Goal: Information Seeking & Learning: Learn about a topic

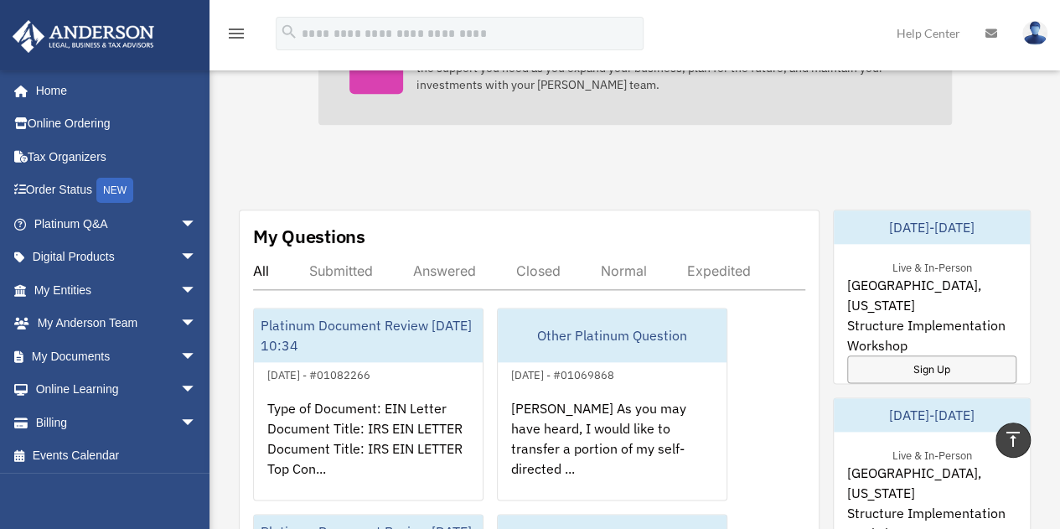
scroll to position [838, 0]
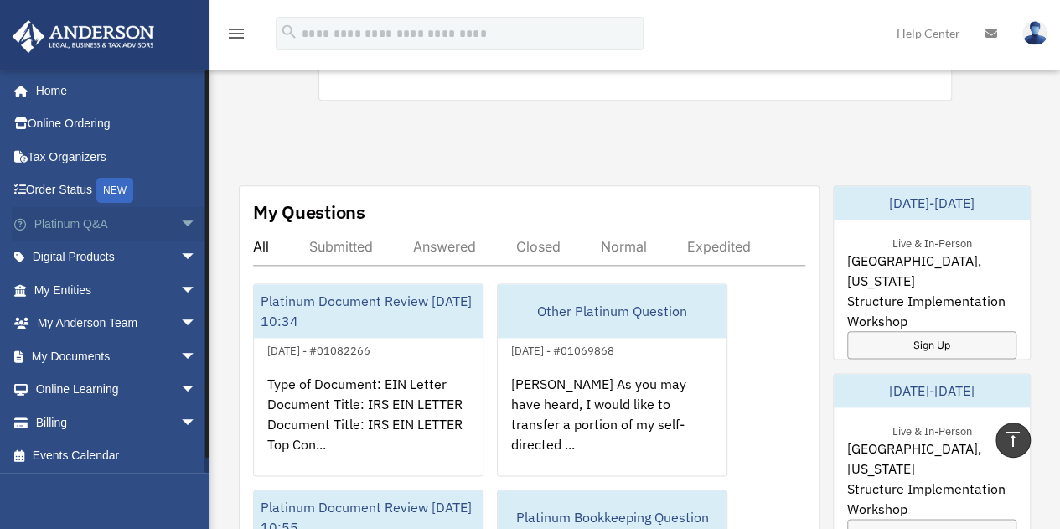
click at [180, 227] on span "arrow_drop_down" at bounding box center [197, 224] width 34 height 34
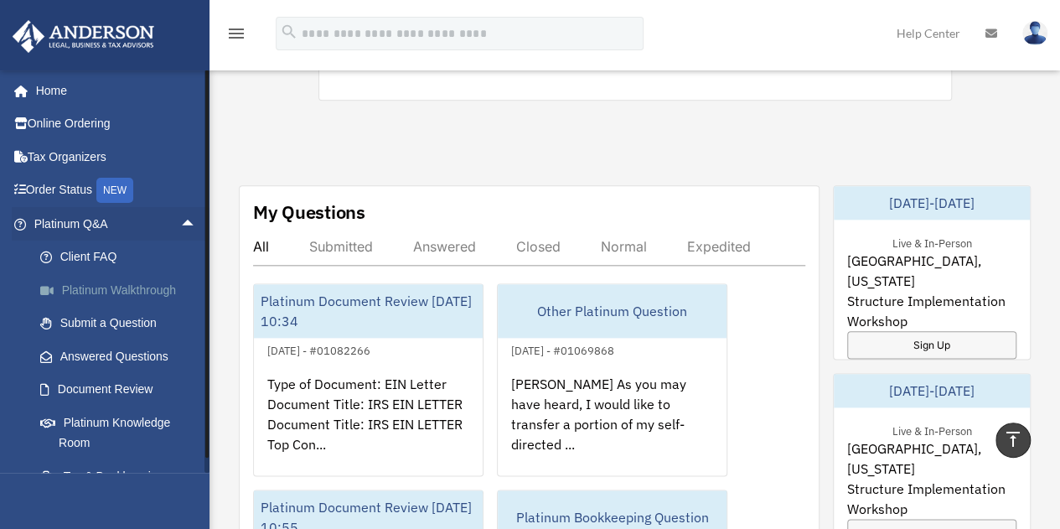
click at [152, 291] on link "Platinum Walkthrough" at bounding box center [122, 290] width 199 height 34
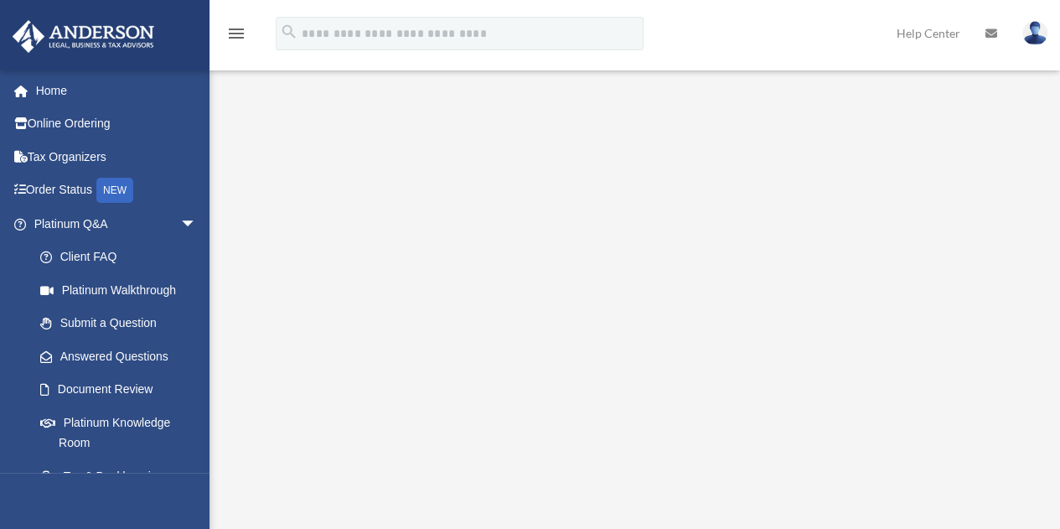
scroll to position [84, 0]
click at [1012, 438] on div "Scroll to top vertical_align_top" at bounding box center [1012, 439] width 35 height 35
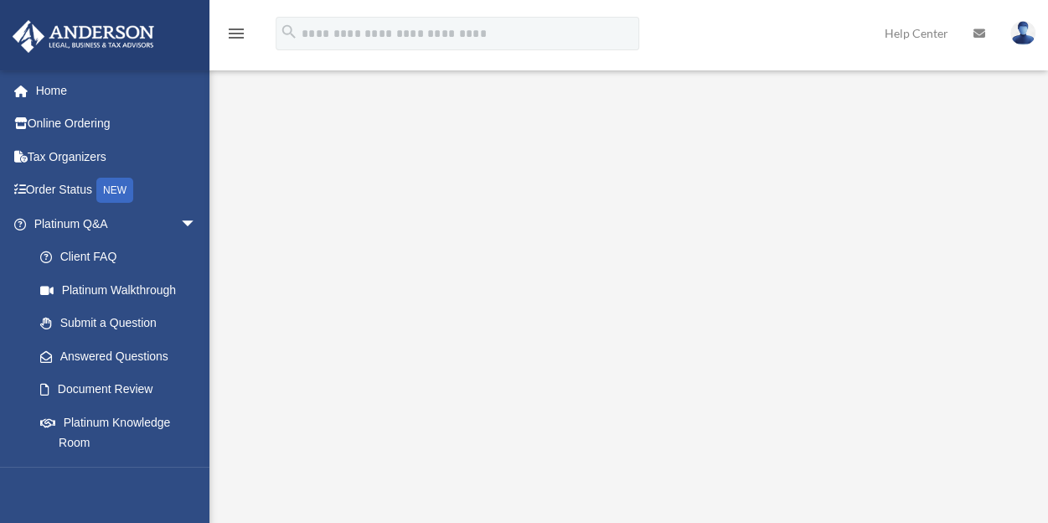
click at [996, 428] on div "Scroll to top vertical_align_top" at bounding box center [1000, 433] width 35 height 35
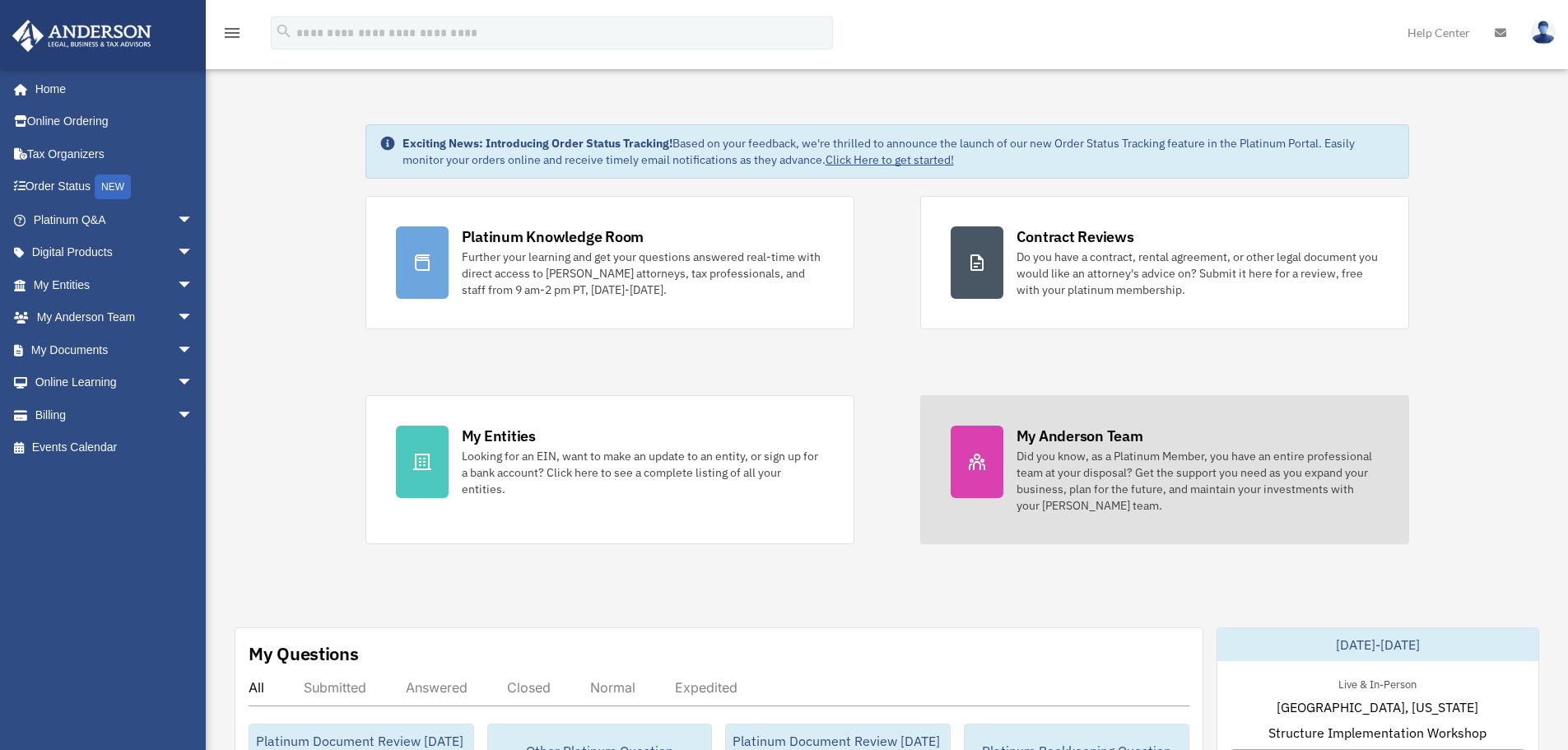
click at [1018, 452] on div "Did you know, as a Platinum Member, you have an entire professional team at you…" at bounding box center [1197, 481] width 363 height 66
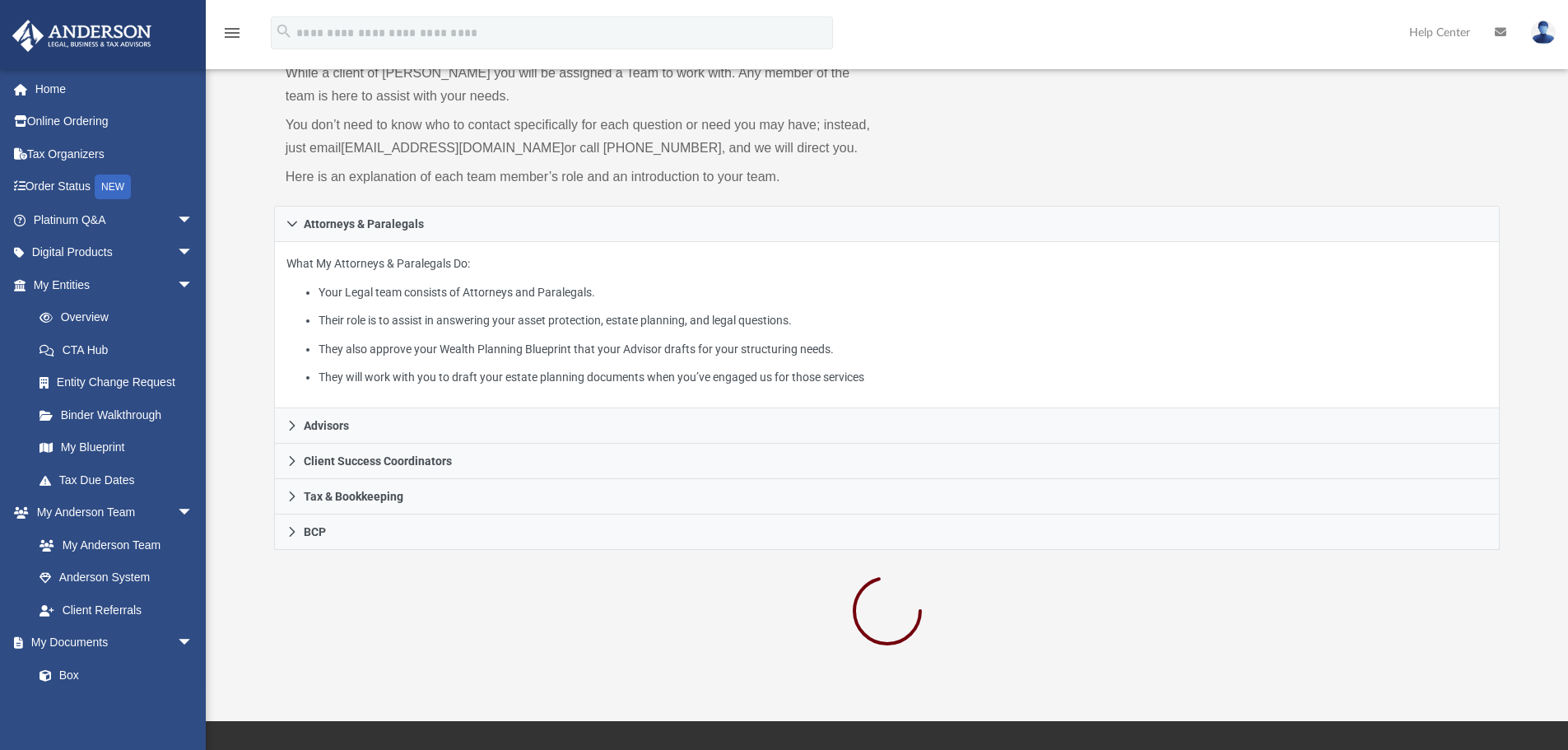
scroll to position [165, 0]
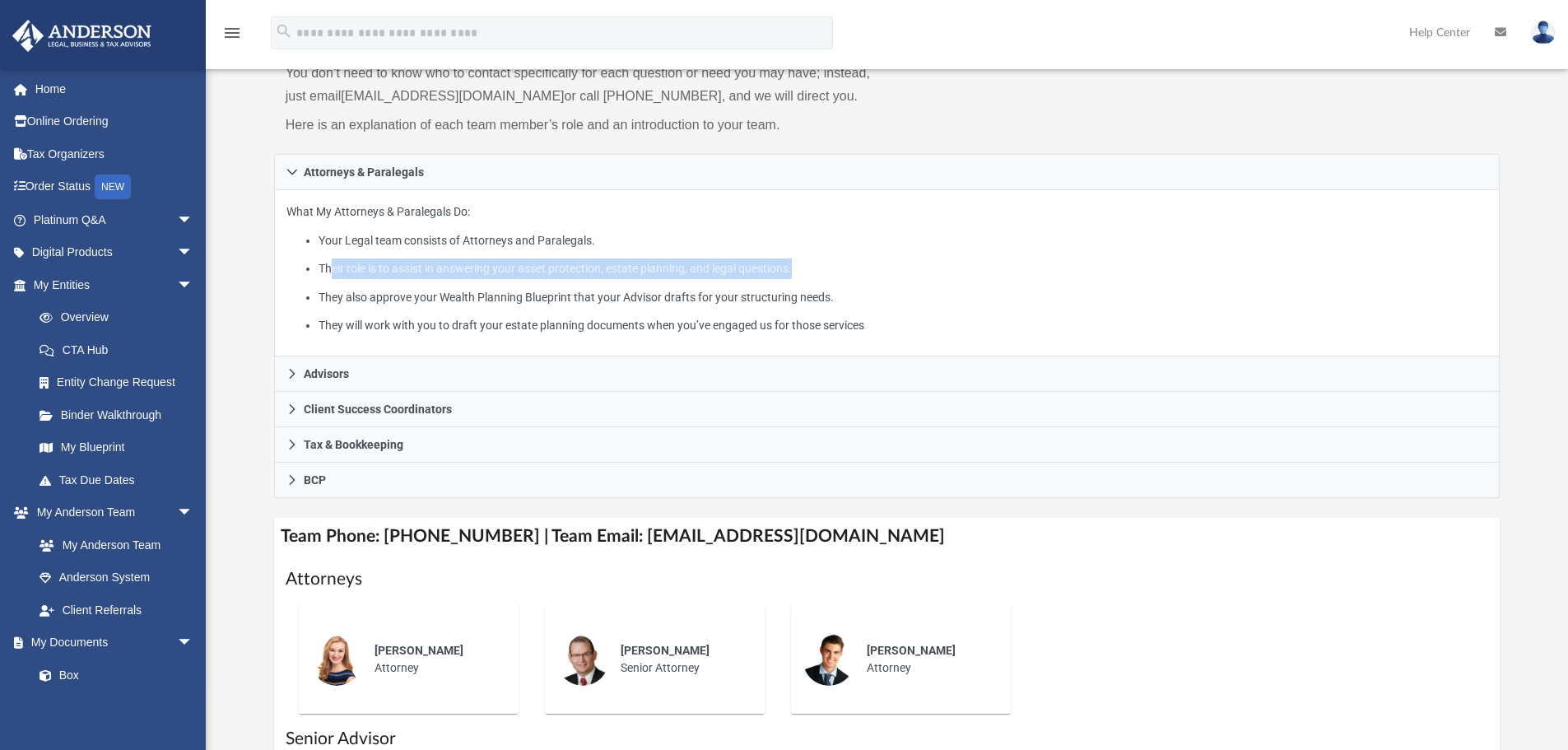
drag, startPoint x: 332, startPoint y: 261, endPoint x: 834, endPoint y: 264, distance: 502.0
click at [834, 264] on li "Their role is to assist in answering your asset protection, estate planning, an…" at bounding box center [902, 268] width 1168 height 21
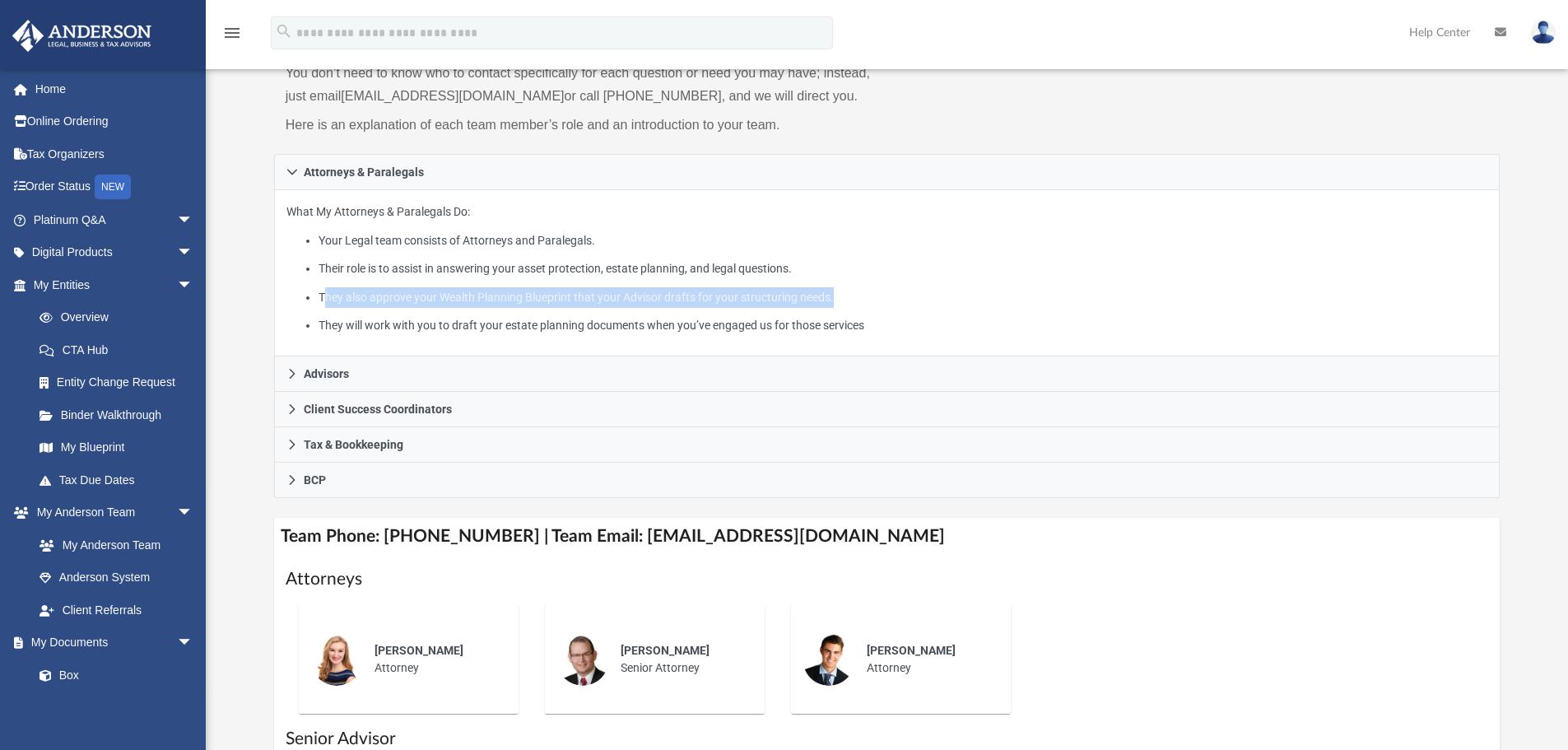
drag, startPoint x: 321, startPoint y: 297, endPoint x: 907, endPoint y: 307, distance: 586.1
click at [907, 307] on li "They also approve your Wealth Planning Blueprint that your Advisor drafts for y…" at bounding box center [902, 297] width 1168 height 21
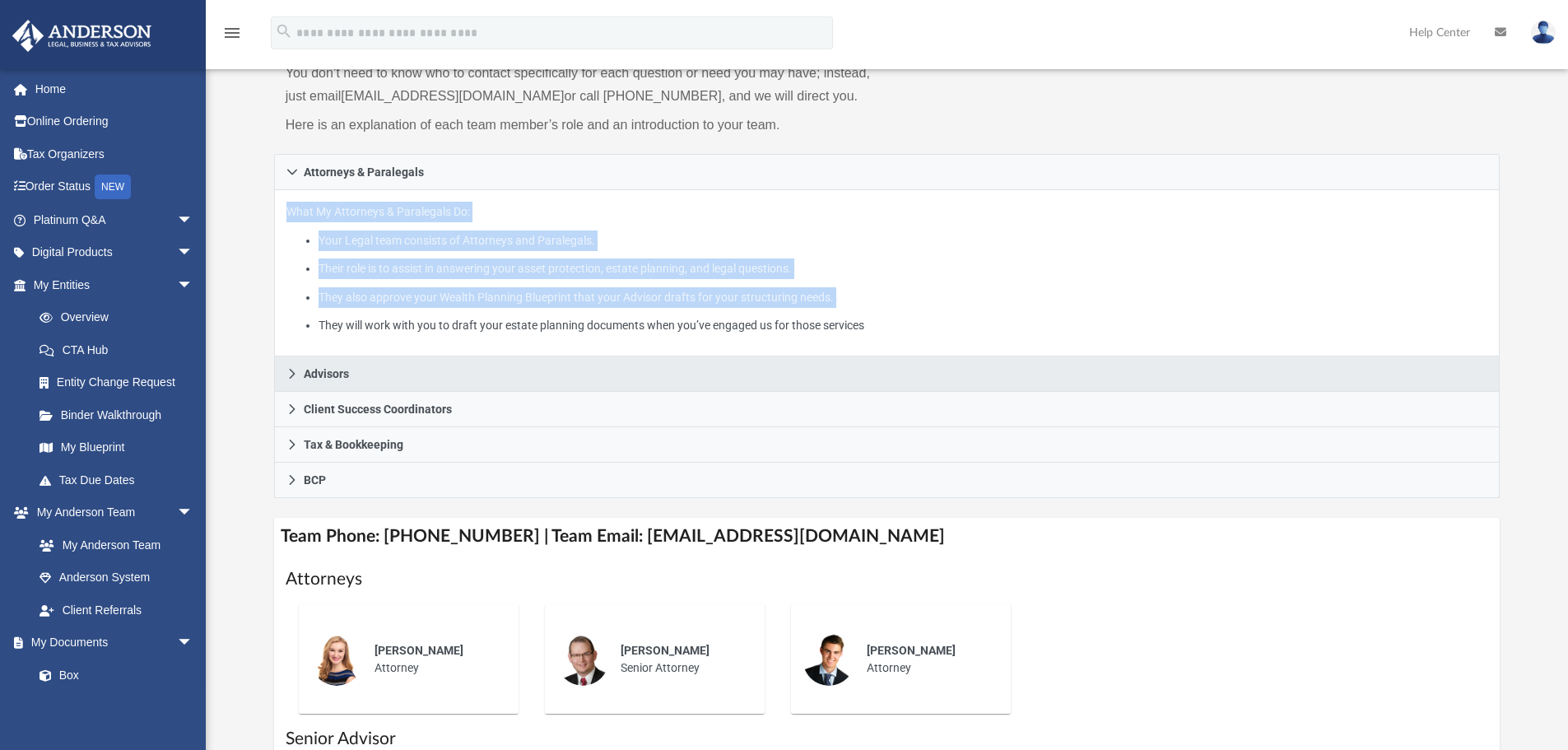
drag, startPoint x: 319, startPoint y: 324, endPoint x: 879, endPoint y: 368, distance: 561.7
click at [879, 368] on div "Attorneys & Paralegals What My Attorneys & Paralegals Do: Your Legal team consi…" at bounding box center [887, 326] width 1226 height 345
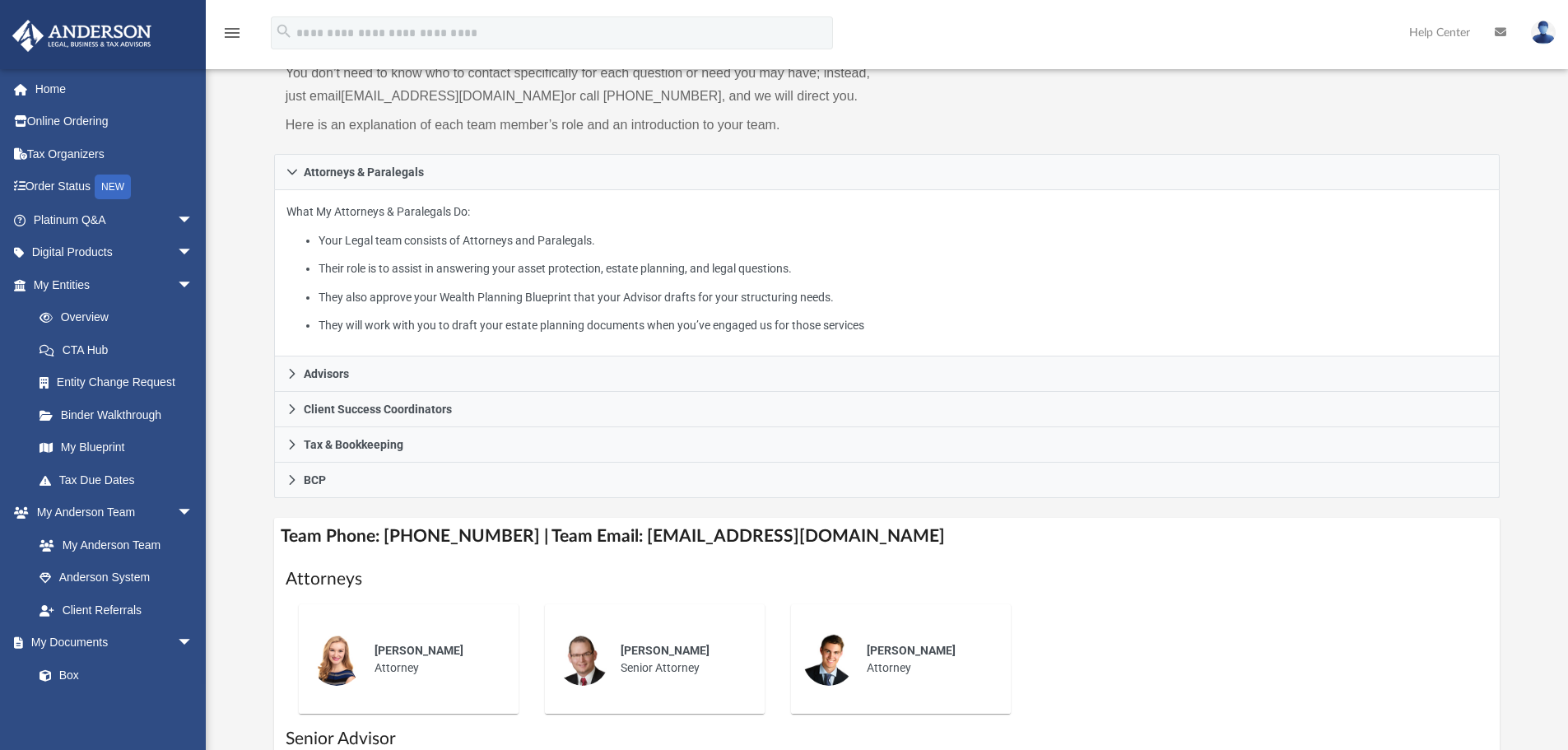
click at [593, 302] on li "They also approve your Wealth Planning Blueprint that your Advisor drafts for y…" at bounding box center [902, 297] width 1168 height 21
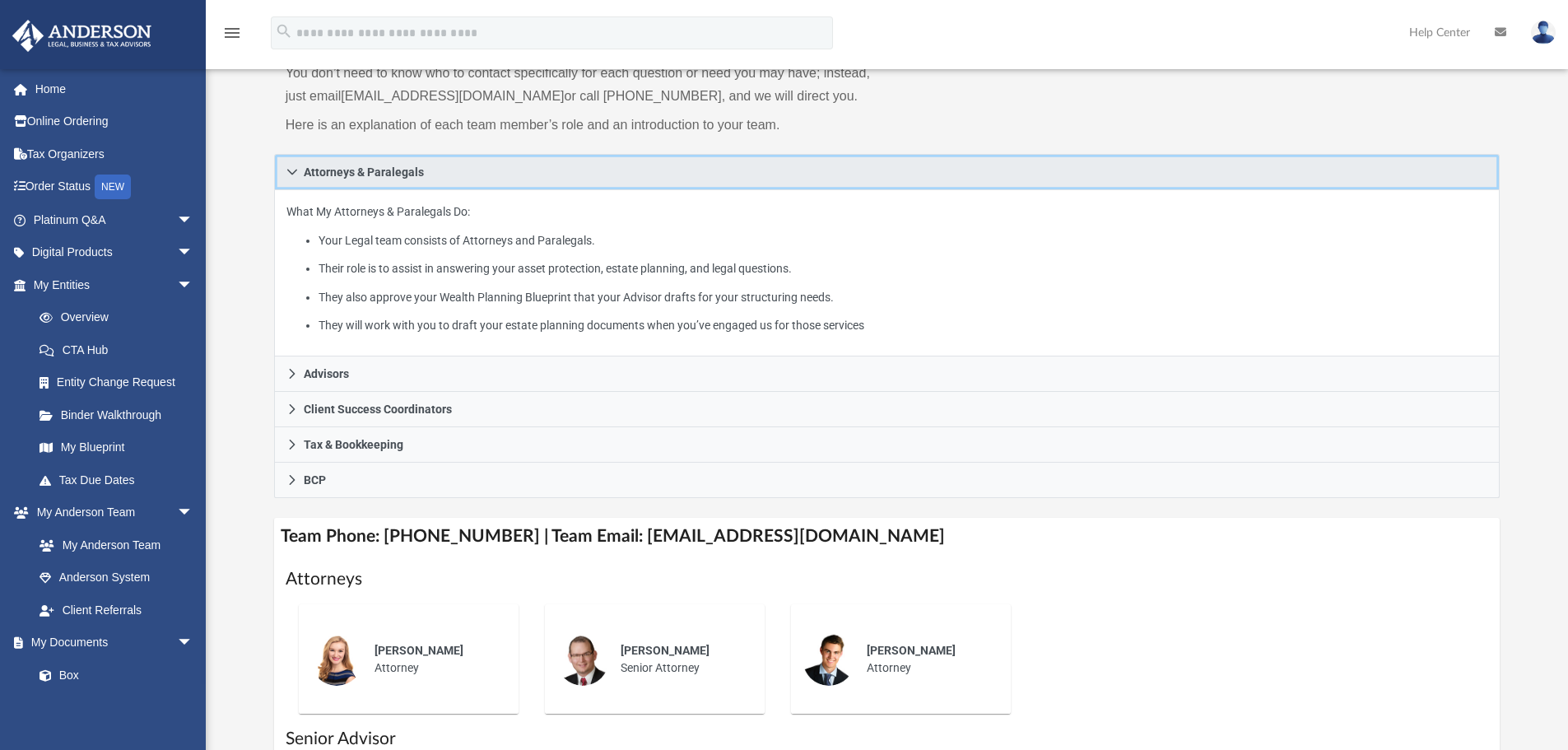
click at [288, 173] on icon at bounding box center [292, 172] width 12 height 12
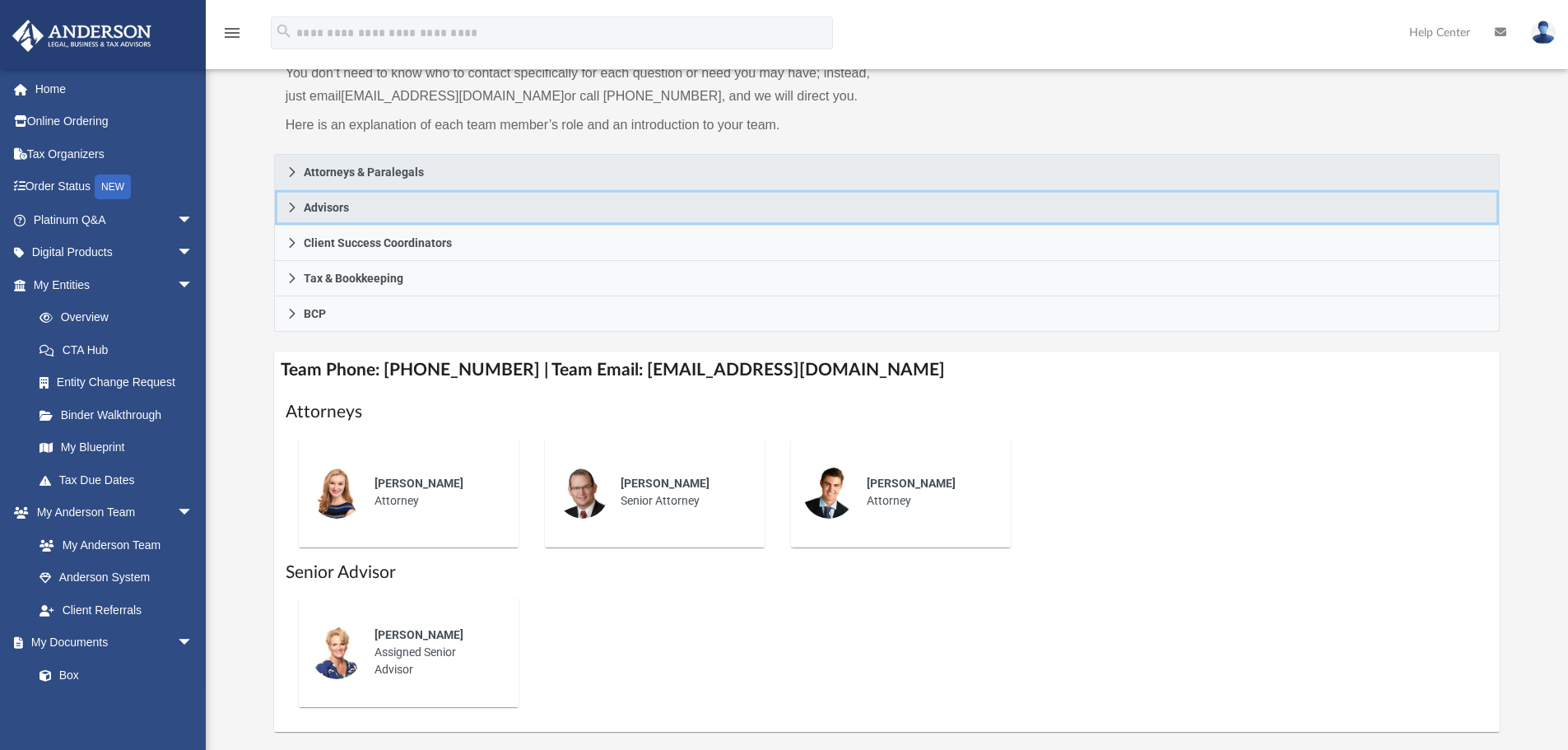
click at [281, 207] on link "Advisors" at bounding box center [887, 207] width 1226 height 35
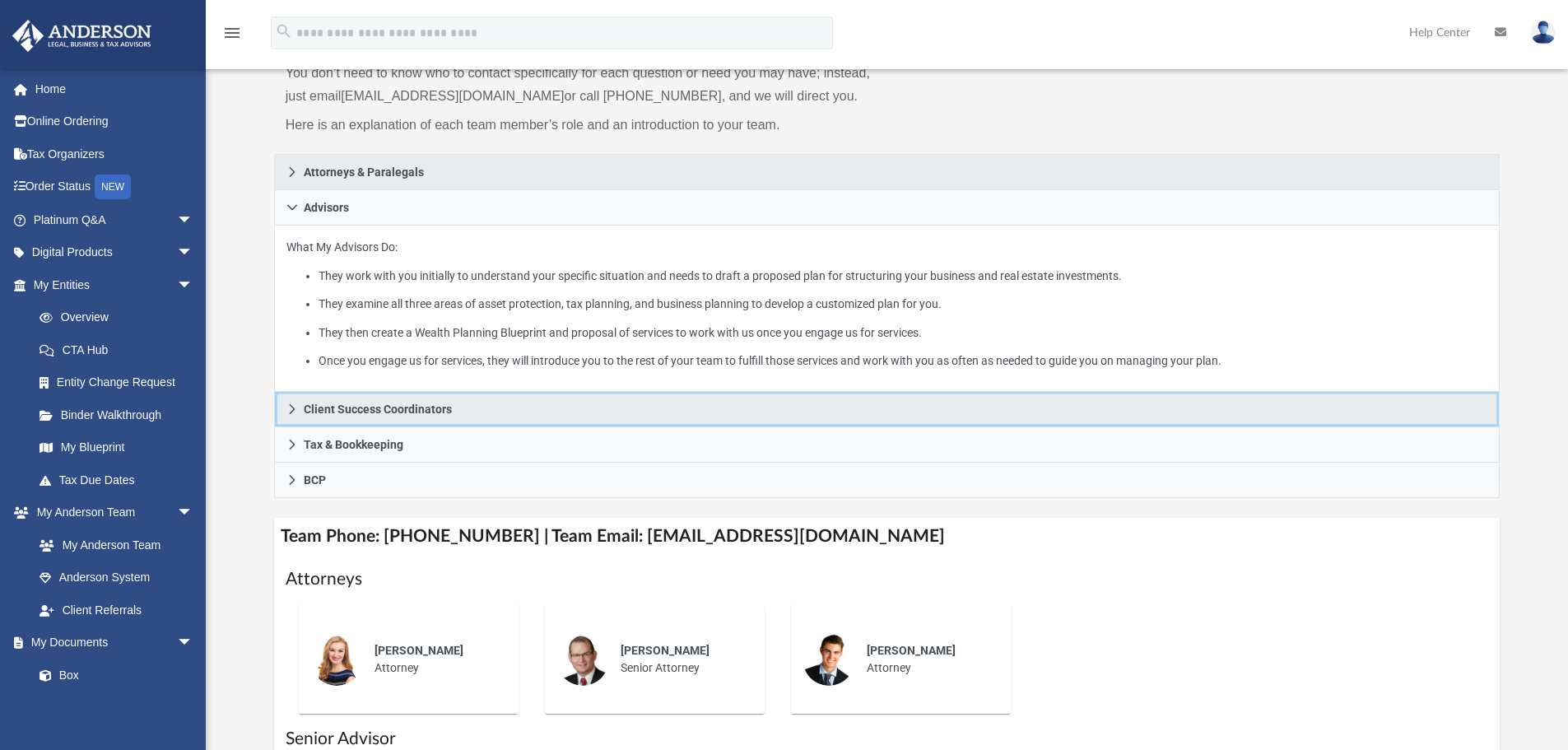
click at [358, 407] on span "Client Success Coordinators" at bounding box center [377, 409] width 148 height 12
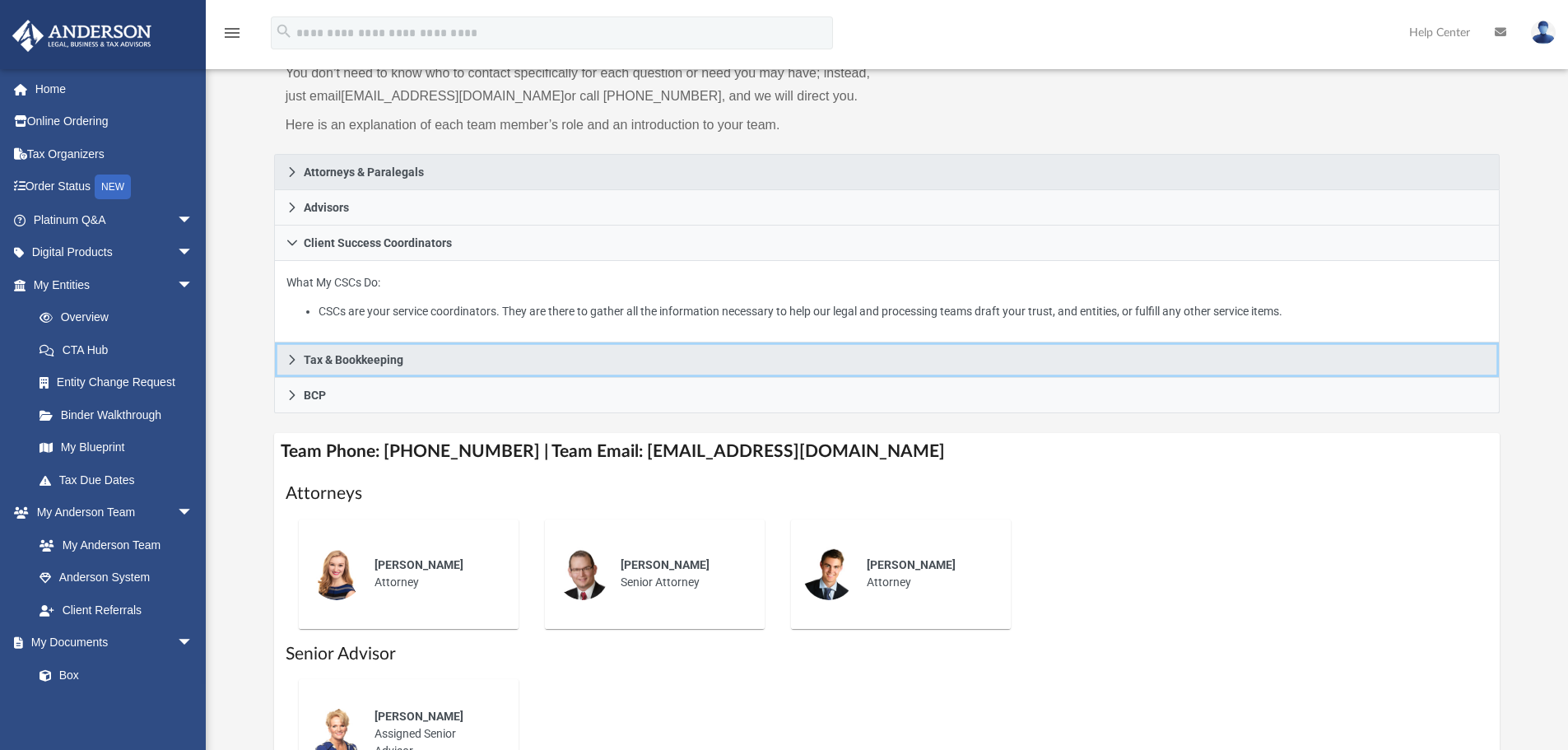
click at [358, 359] on span "Tax & Bookkeeping" at bounding box center [353, 360] width 99 height 12
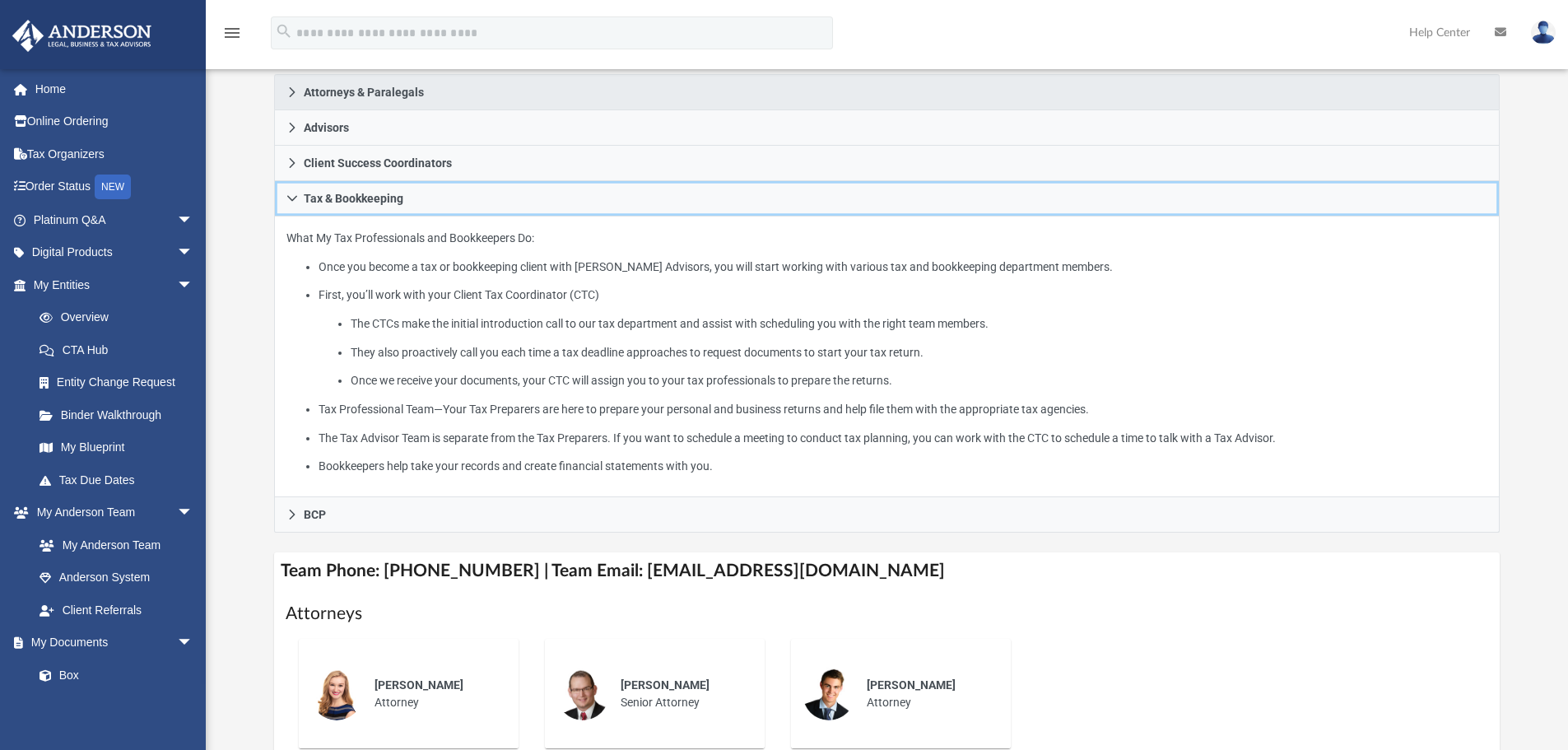
scroll to position [247, 0]
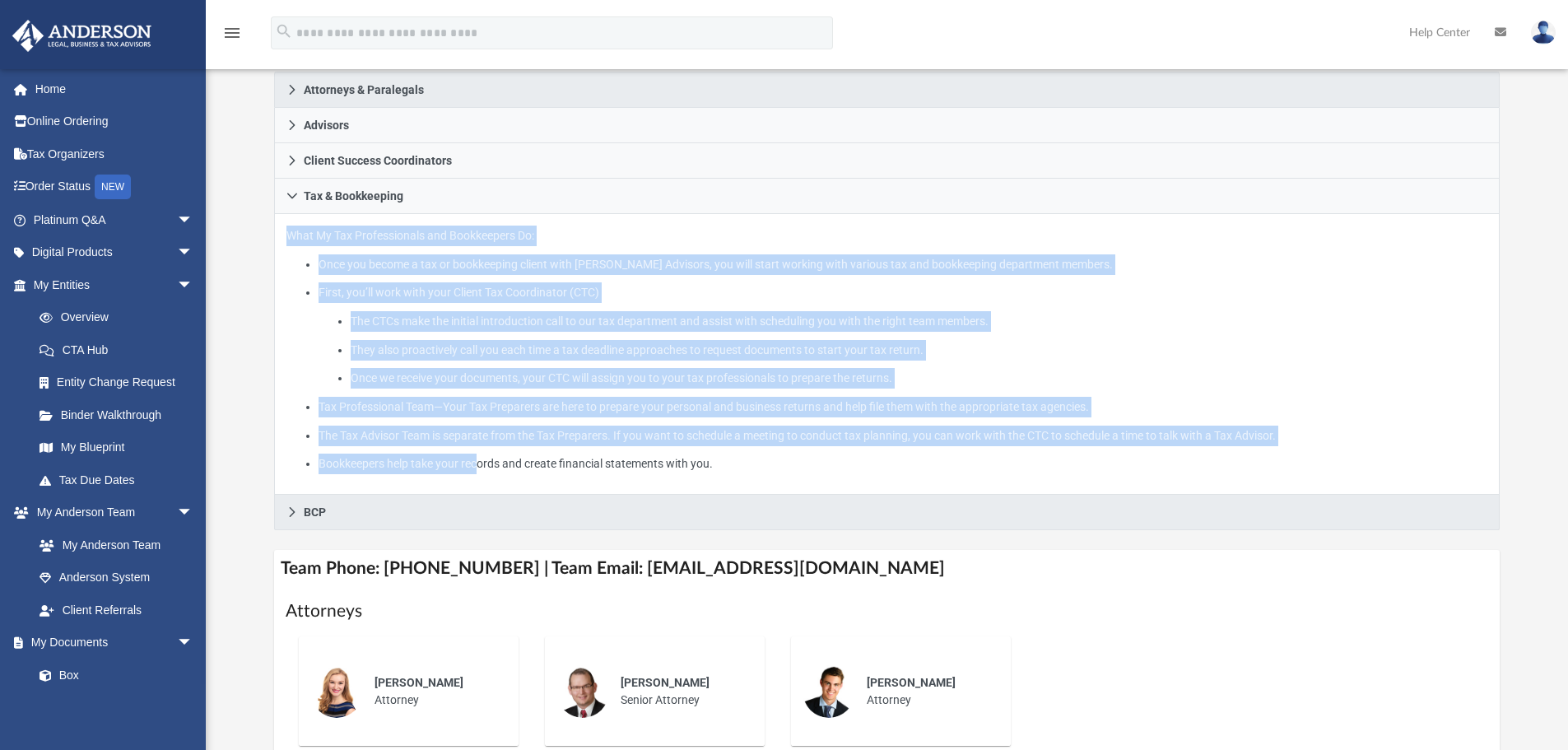
drag, startPoint x: 478, startPoint y: 489, endPoint x: 474, endPoint y: 505, distance: 16.5
click at [474, 504] on div "Attorneys & Paralegals What My Attorneys & Paralegals Do: Your Legal team consi…" at bounding box center [887, 301] width 1226 height 459
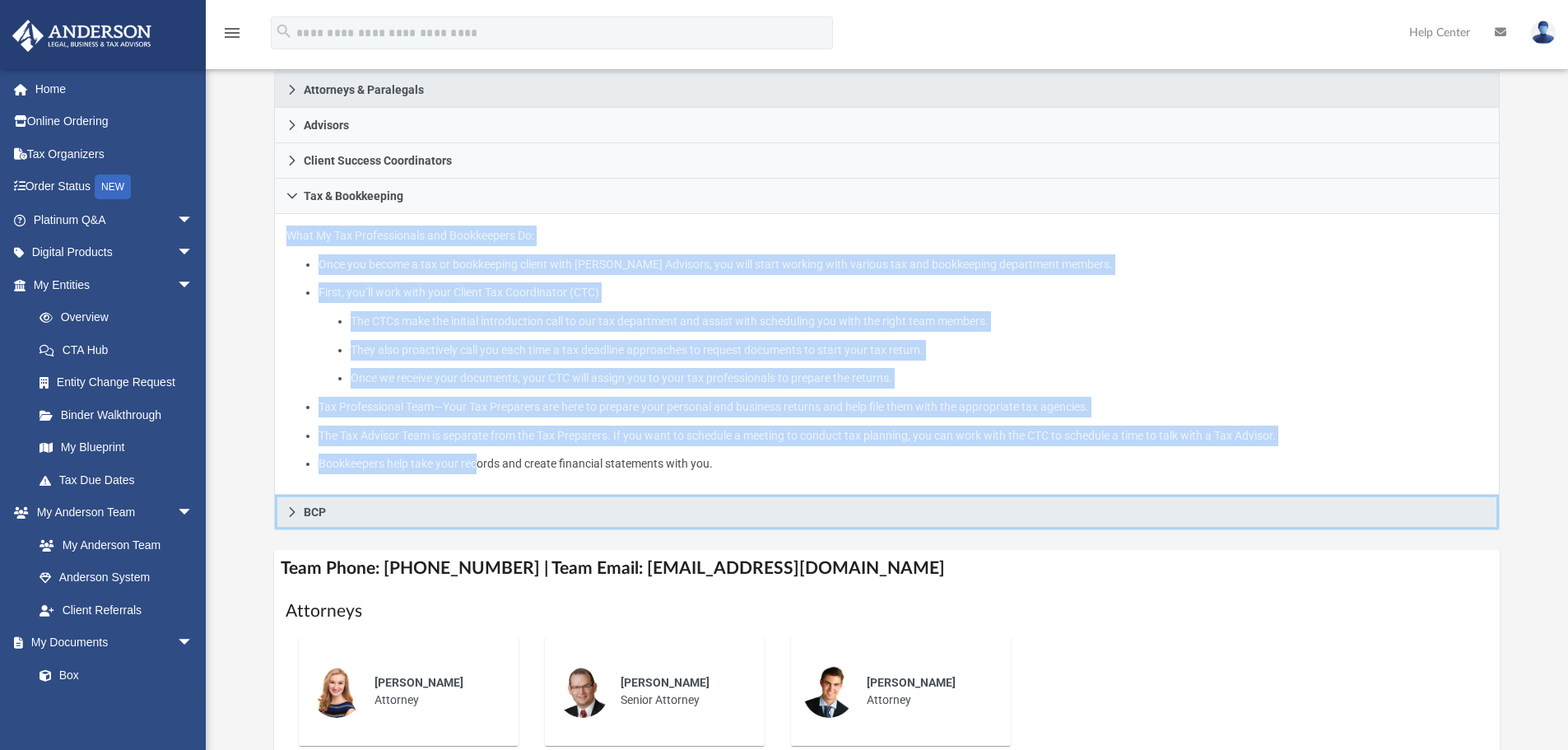
click at [474, 508] on link "BCP" at bounding box center [887, 512] width 1226 height 35
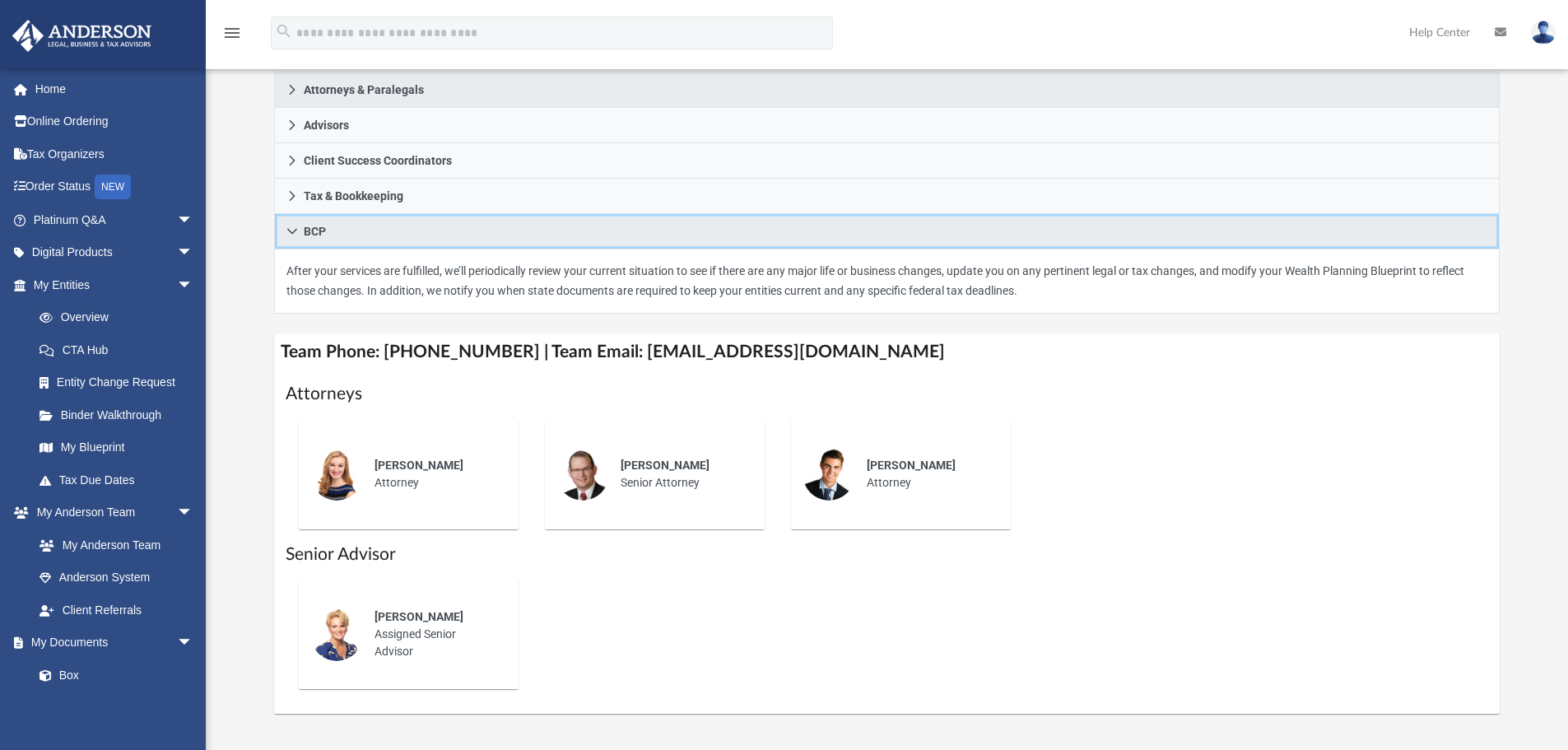
drag, startPoint x: 488, startPoint y: 216, endPoint x: 490, endPoint y: 225, distance: 9.2
click at [489, 220] on link "BCP" at bounding box center [887, 232] width 1226 height 35
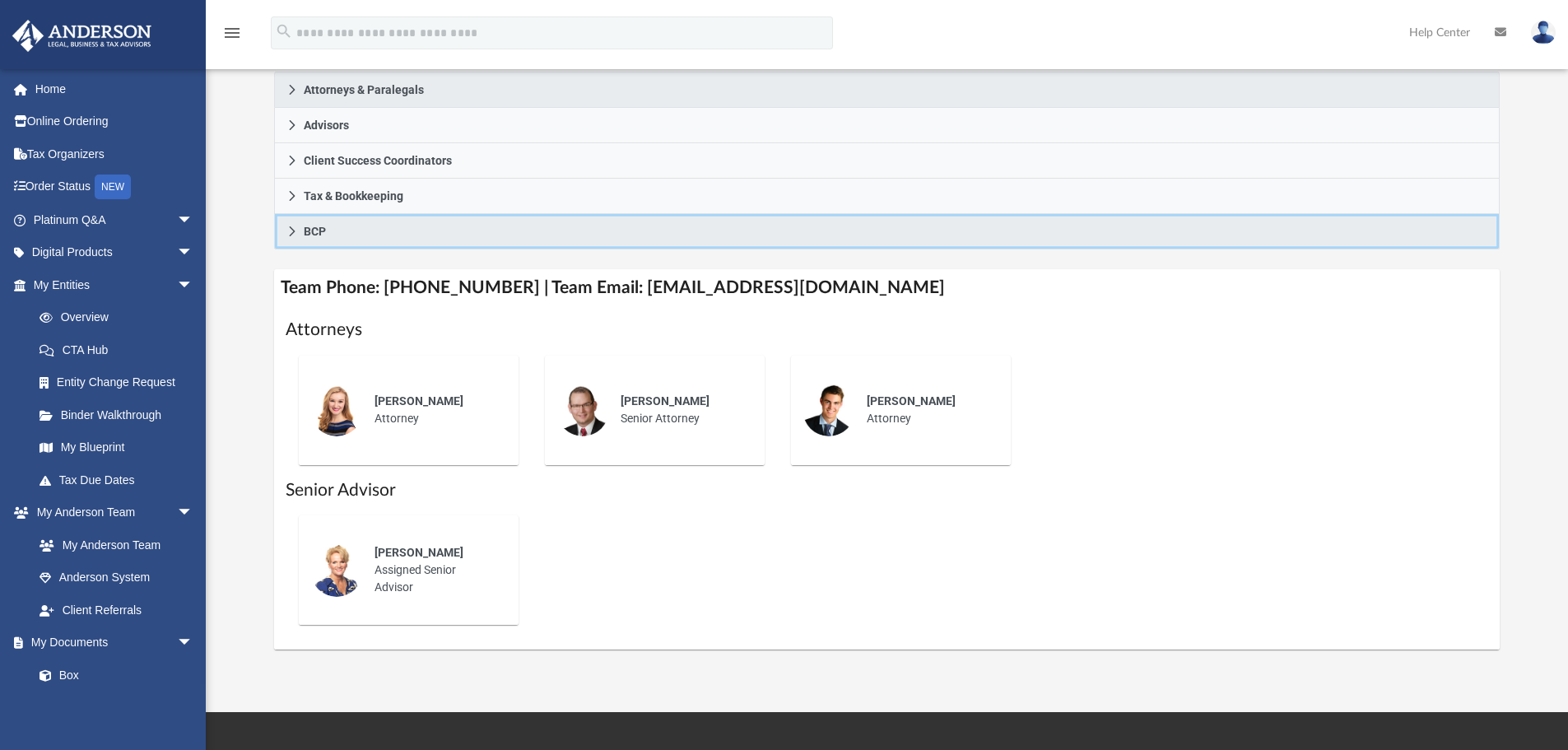
click at [439, 214] on link "BCP" at bounding box center [887, 232] width 1226 height 35
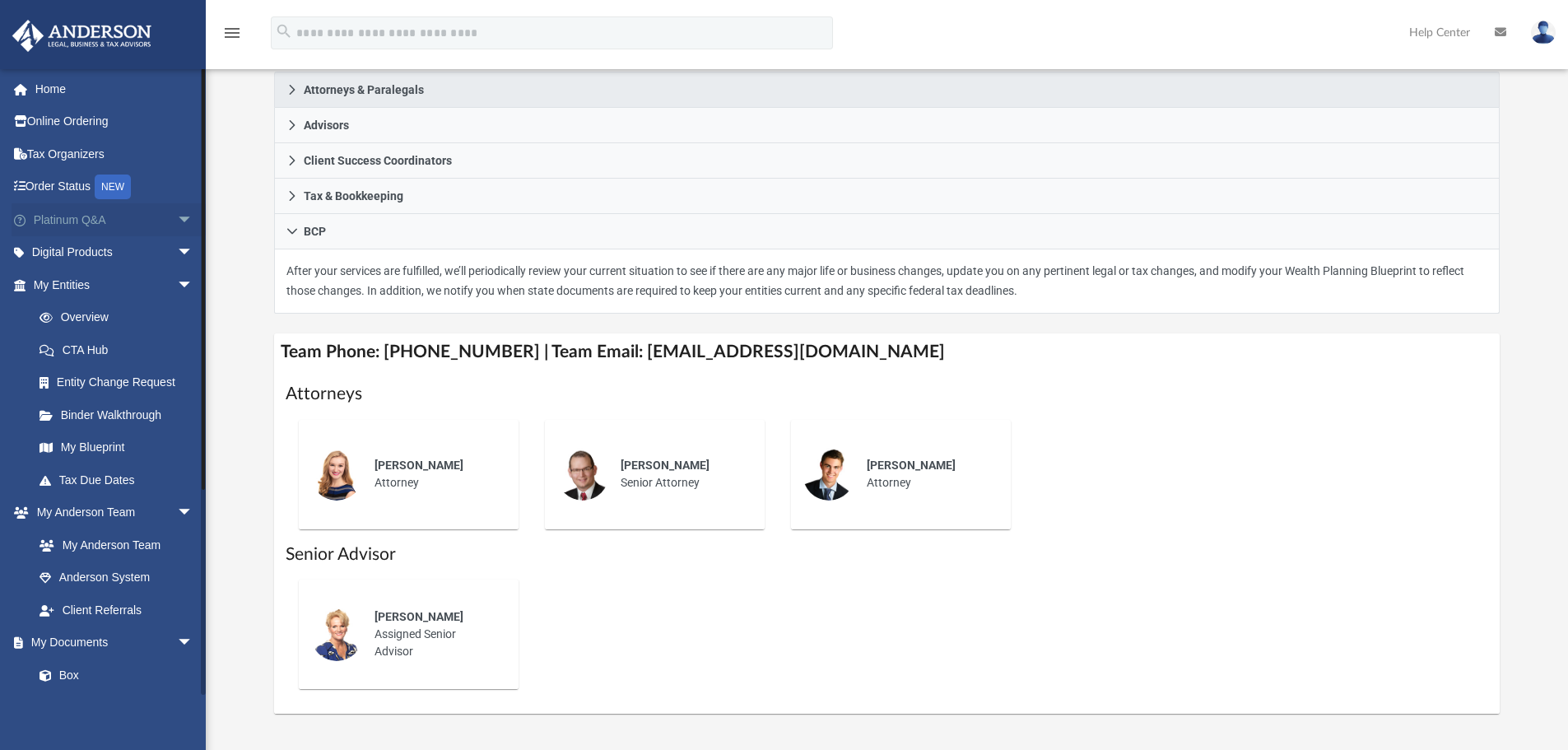
click at [185, 216] on span "arrow_drop_down" at bounding box center [194, 220] width 33 height 33
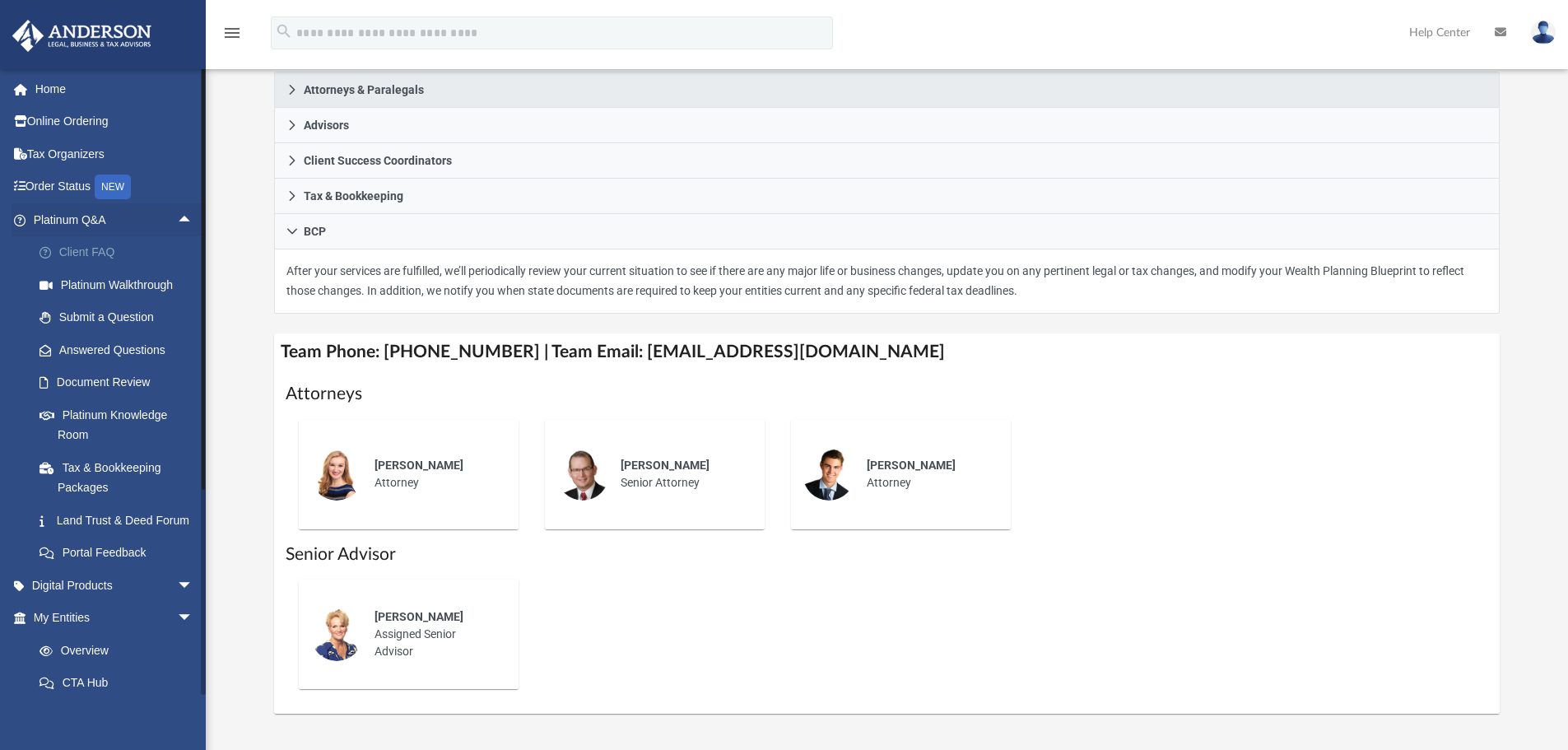
click at [150, 264] on link "Client FAQ" at bounding box center [120, 253] width 196 height 33
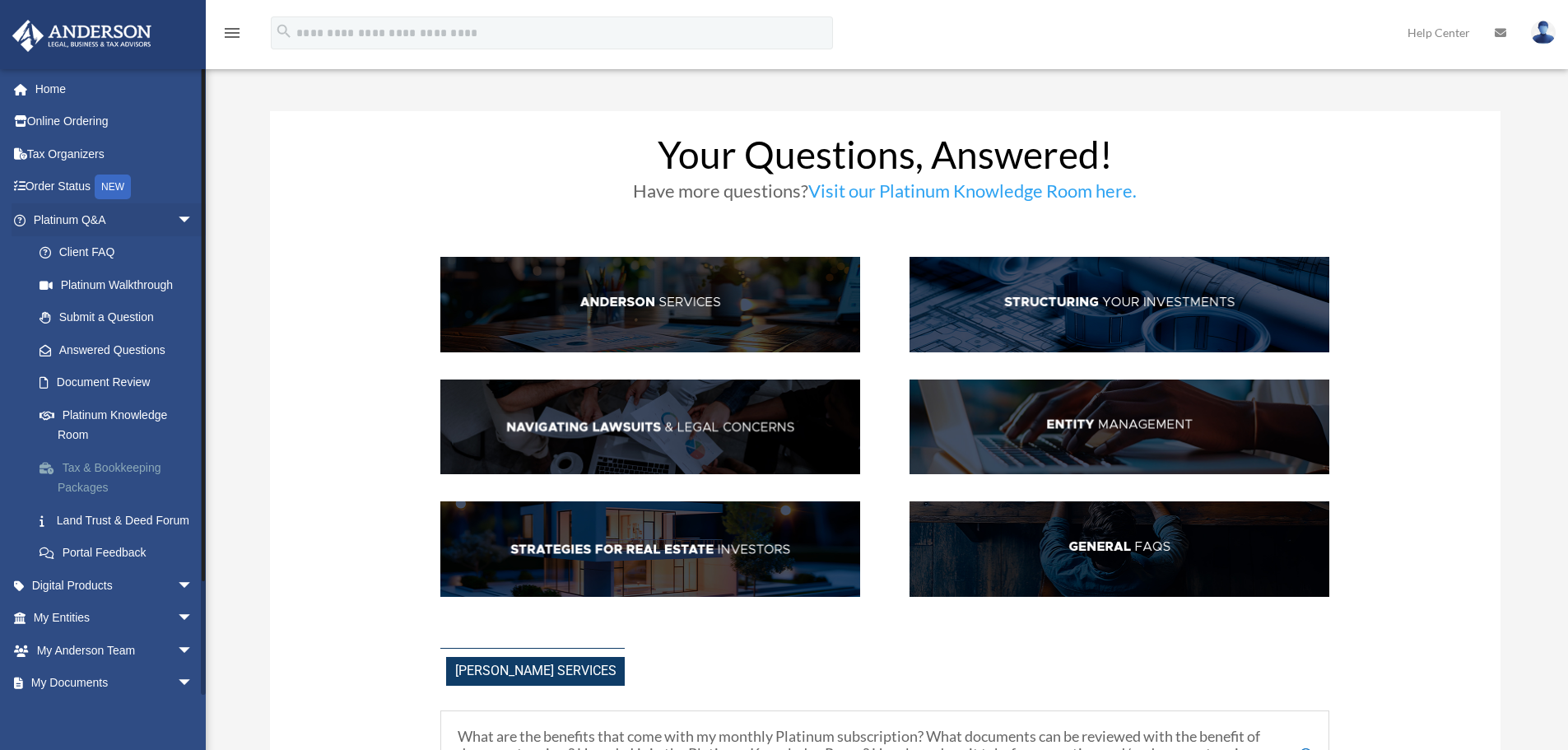
click at [106, 471] on link "Tax & Bookkeeping Packages" at bounding box center [120, 478] width 196 height 53
click at [86, 526] on link "Land Trust & Deed Forum" at bounding box center [120, 521] width 196 height 33
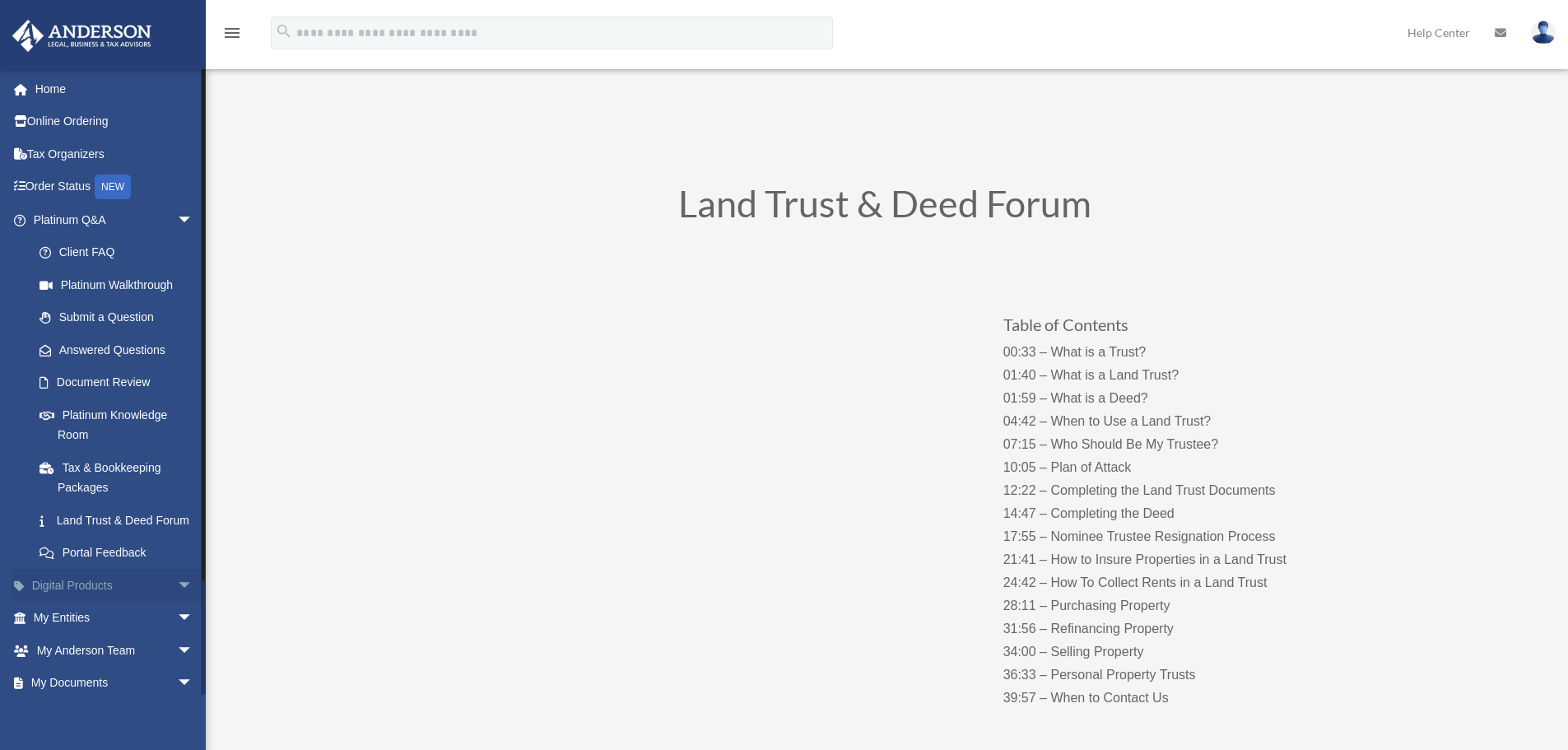
click at [88, 602] on link "Digital Products arrow_drop_down" at bounding box center [115, 586] width 206 height 33
click at [180, 603] on span "arrow_drop_down" at bounding box center [194, 586] width 33 height 33
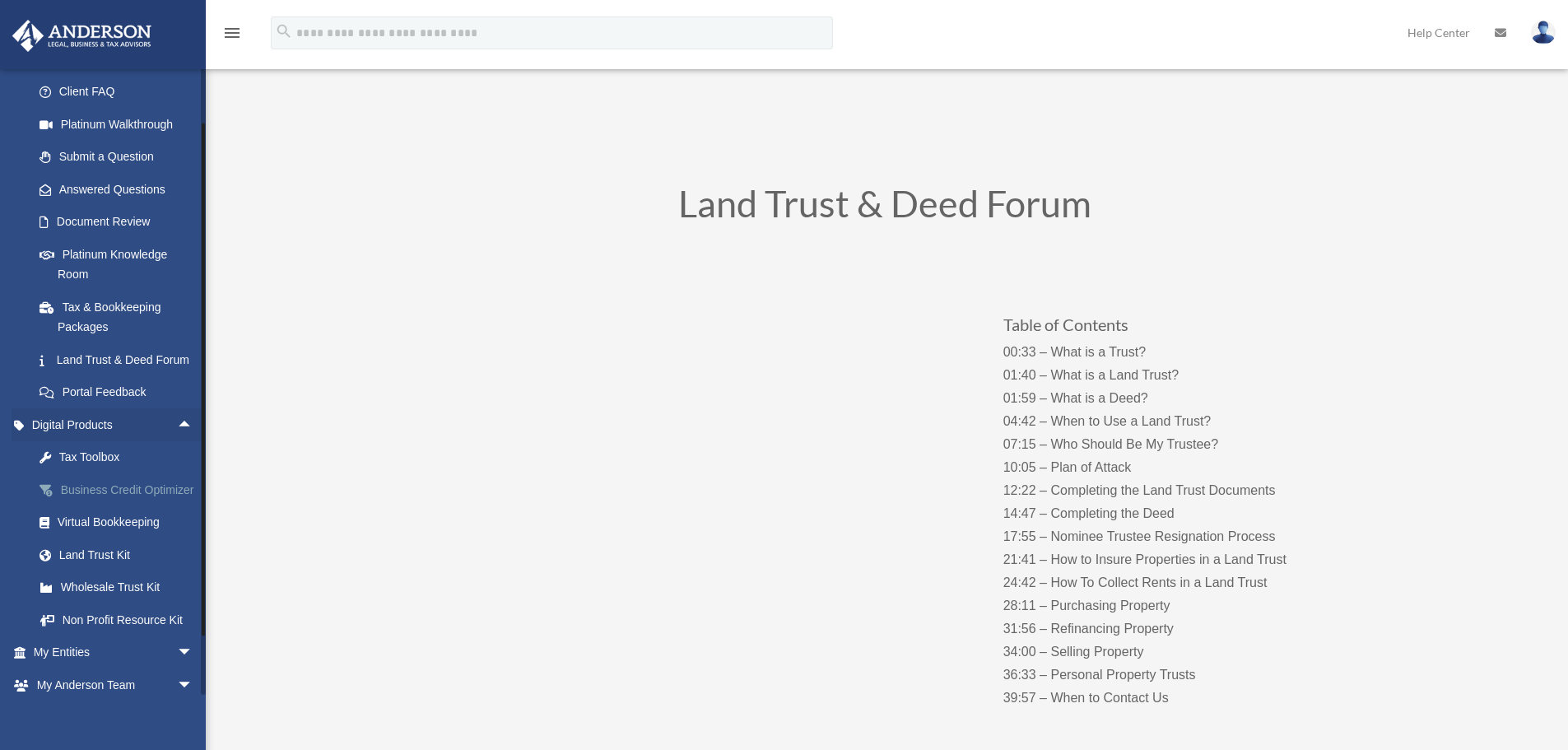
scroll to position [165, 0]
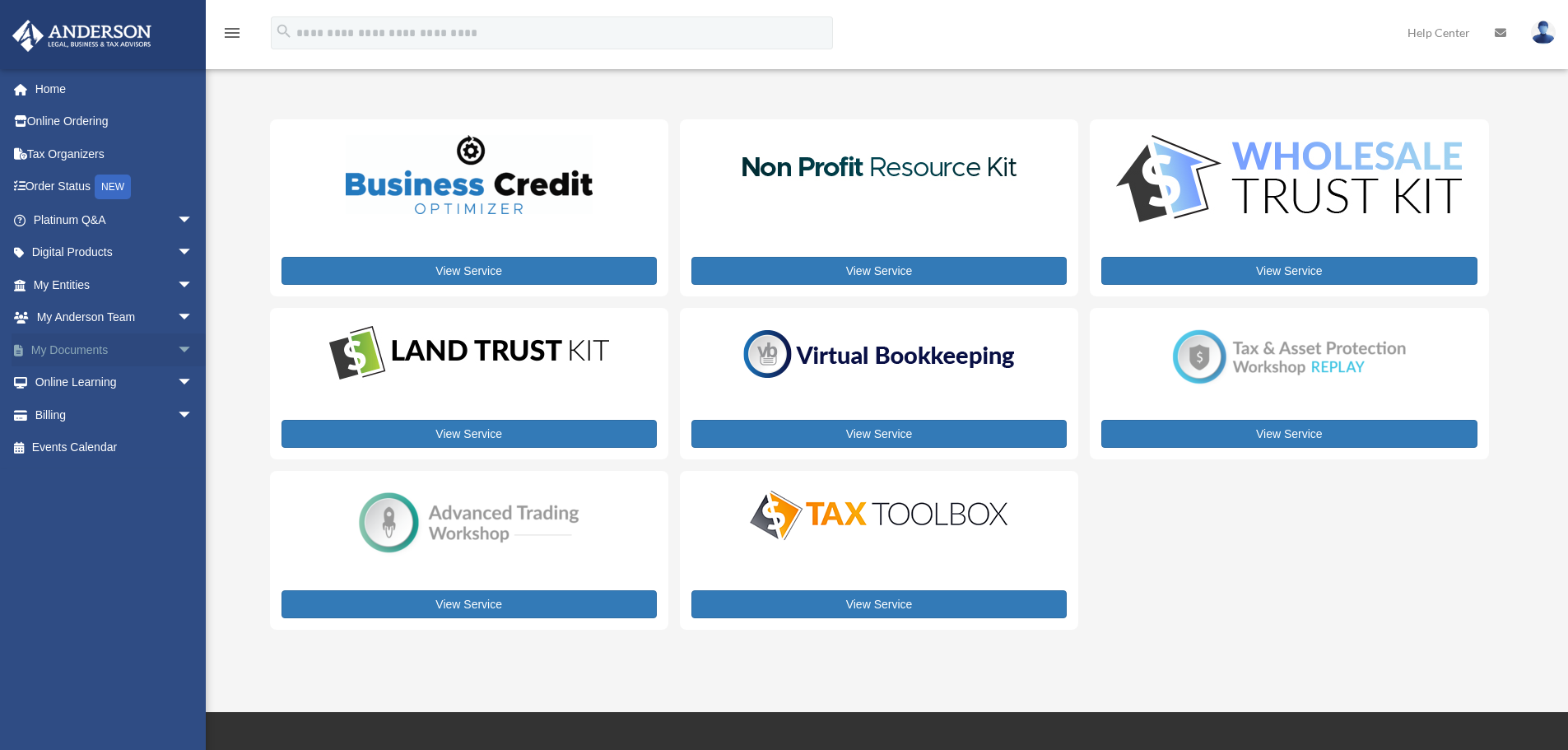
click at [178, 349] on span "arrow_drop_down" at bounding box center [194, 350] width 33 height 33
click at [178, 349] on span "arrow_drop_up" at bounding box center [194, 350] width 33 height 33
click at [177, 256] on span "arrow_drop_down" at bounding box center [194, 253] width 33 height 33
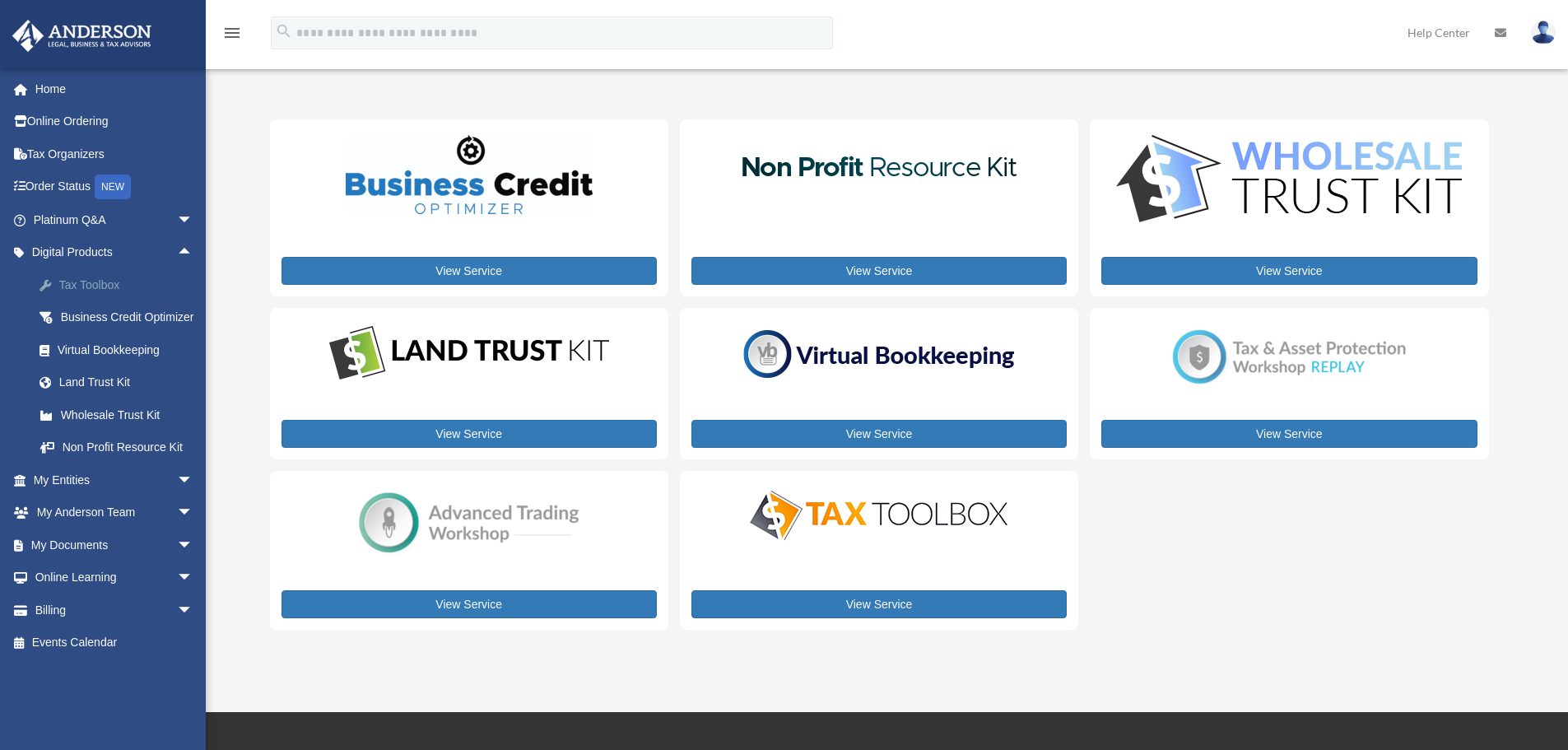
click at [135, 299] on link "Tax Toolbox" at bounding box center [120, 285] width 196 height 33
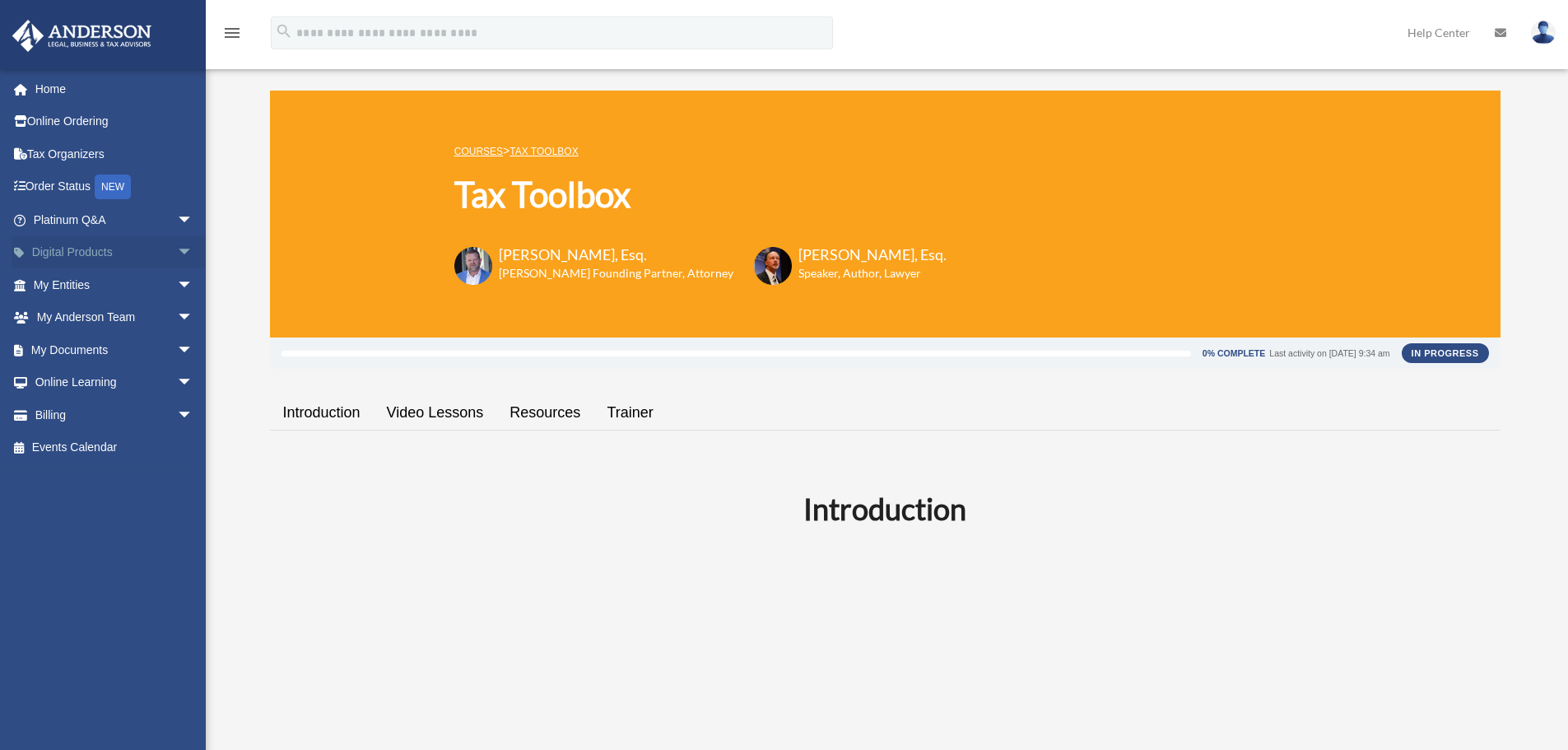
click at [179, 251] on span "arrow_drop_down" at bounding box center [194, 253] width 33 height 33
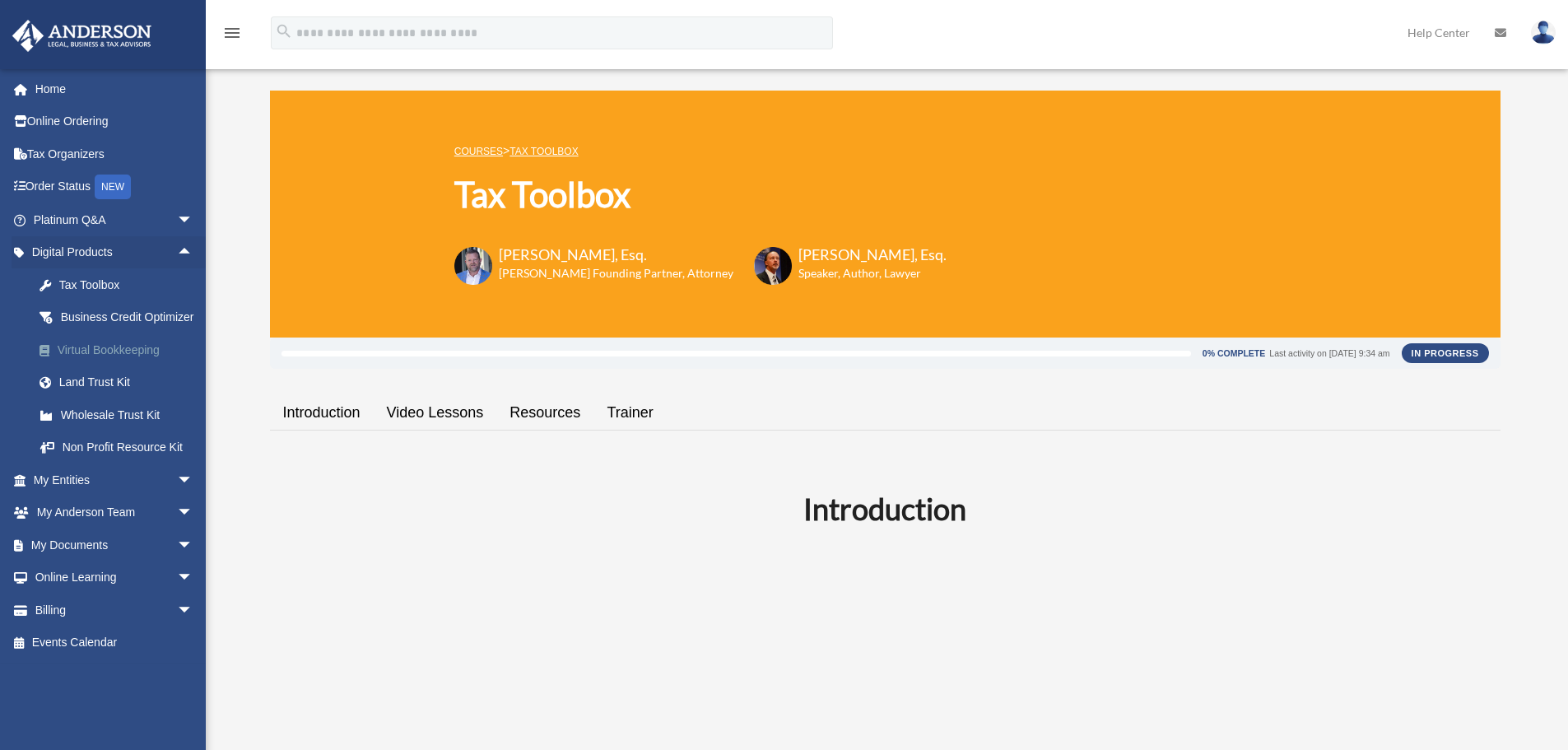
click at [152, 361] on div "Virtual Bookkeeping" at bounding box center [128, 350] width 140 height 21
click at [93, 361] on div "Virtual Bookkeeping" at bounding box center [128, 350] width 140 height 21
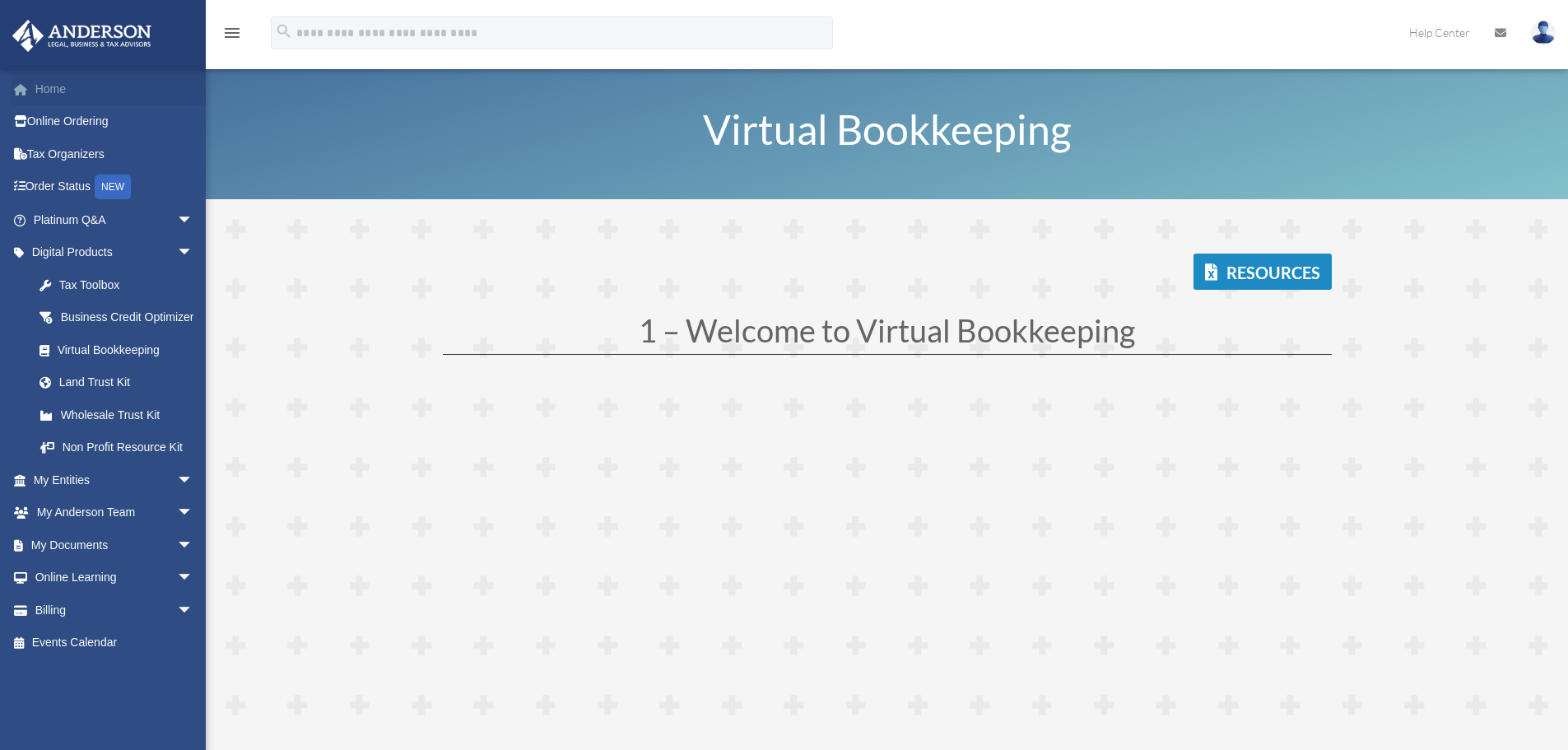
click at [48, 87] on link "Home" at bounding box center [115, 89] width 206 height 33
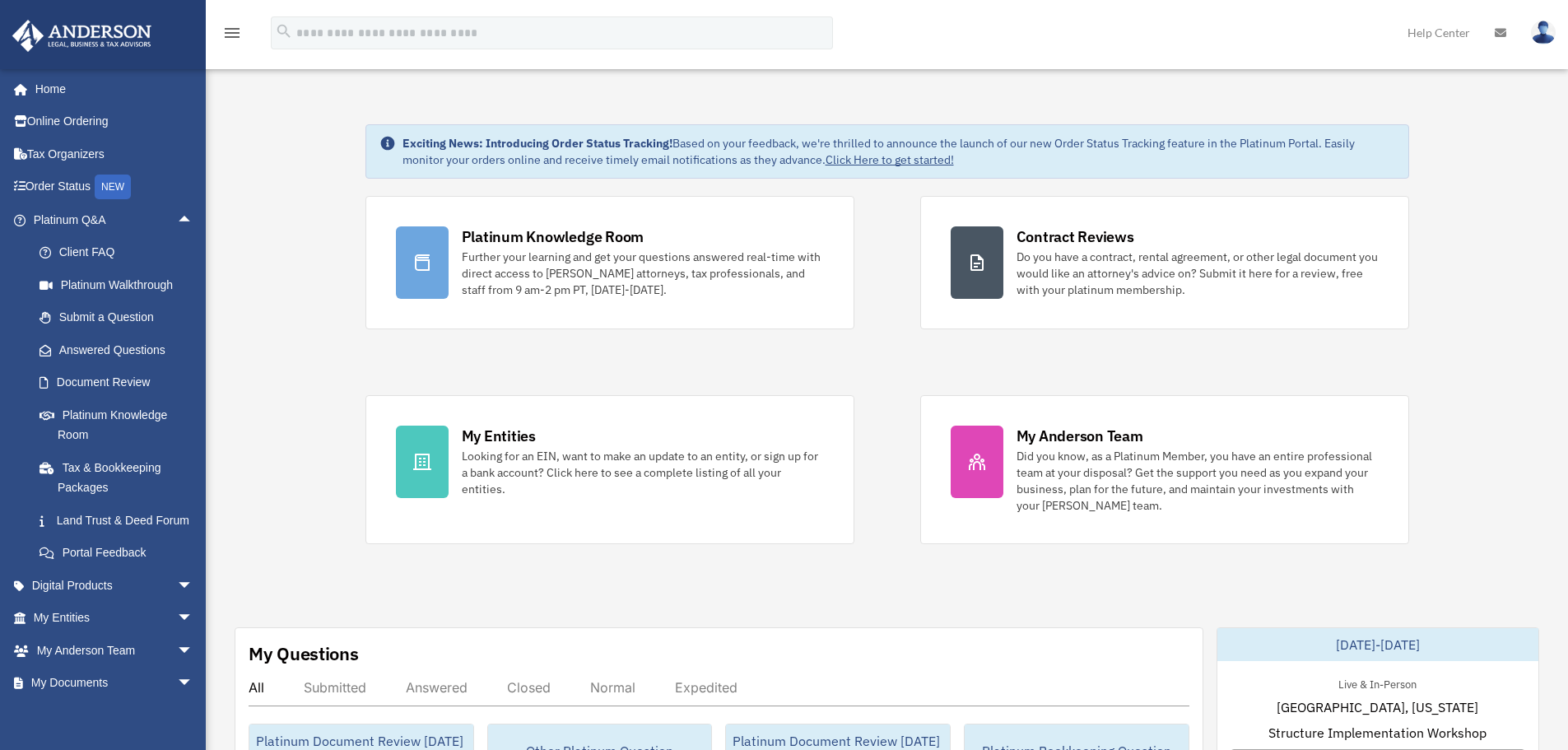
click at [177, 221] on span "arrow_drop_up" at bounding box center [194, 220] width 33 height 33
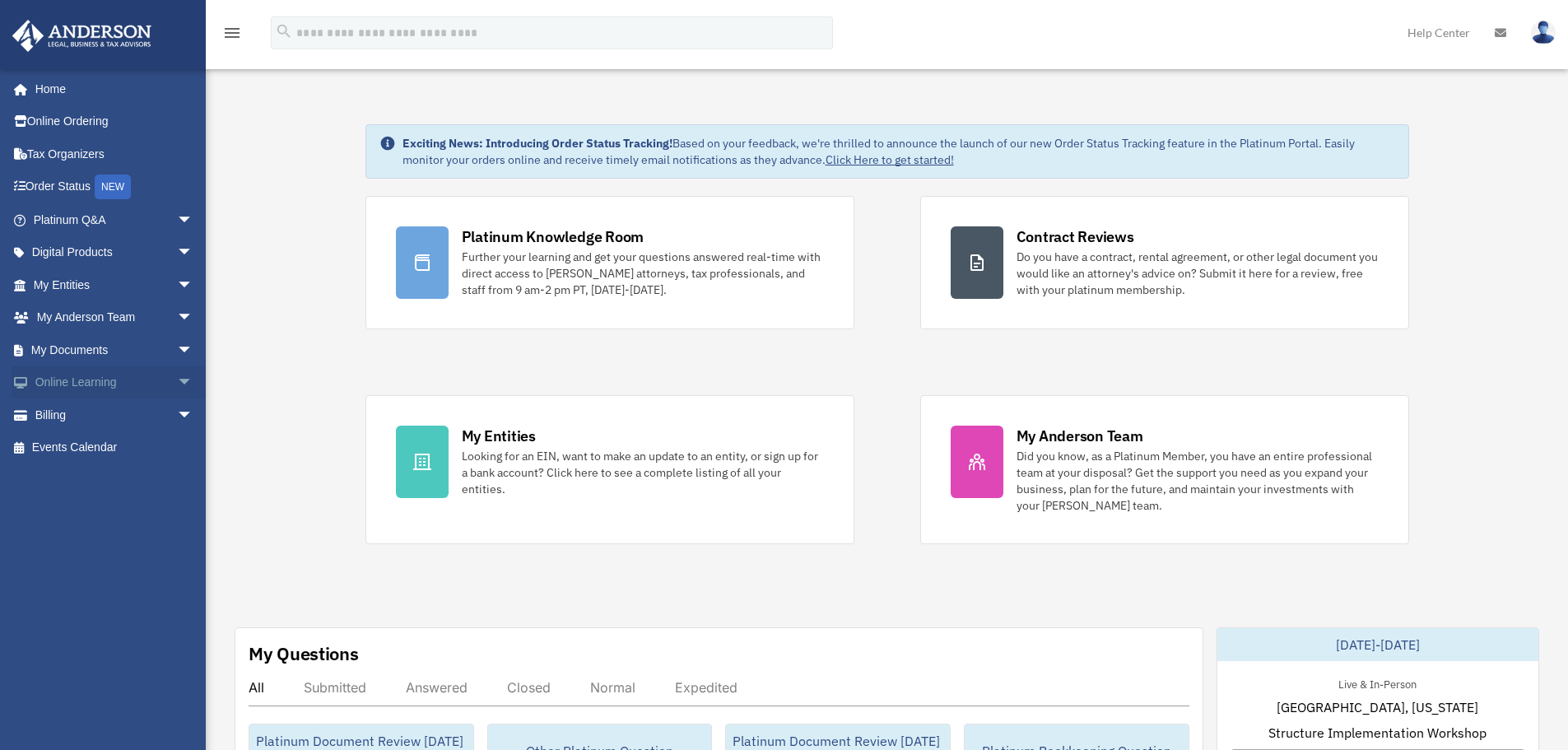
click at [177, 385] on span "arrow_drop_down" at bounding box center [194, 383] width 33 height 33
click at [177, 385] on span "arrow_drop_up" at bounding box center [194, 383] width 33 height 33
click at [177, 337] on span "arrow_drop_down" at bounding box center [194, 350] width 33 height 33
click at [127, 419] on link "Meeting Minutes" at bounding box center [120, 415] width 196 height 33
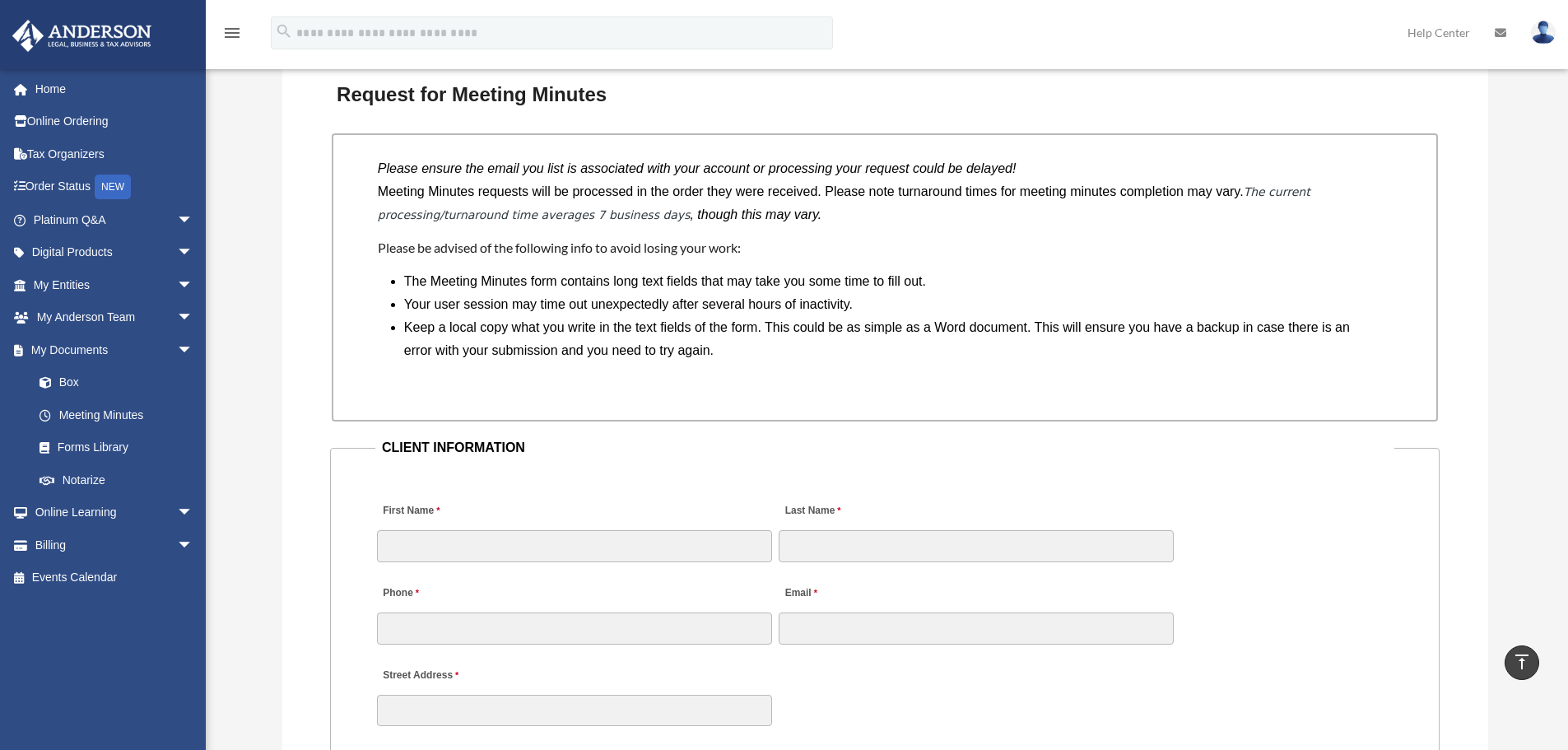
scroll to position [1400, 0]
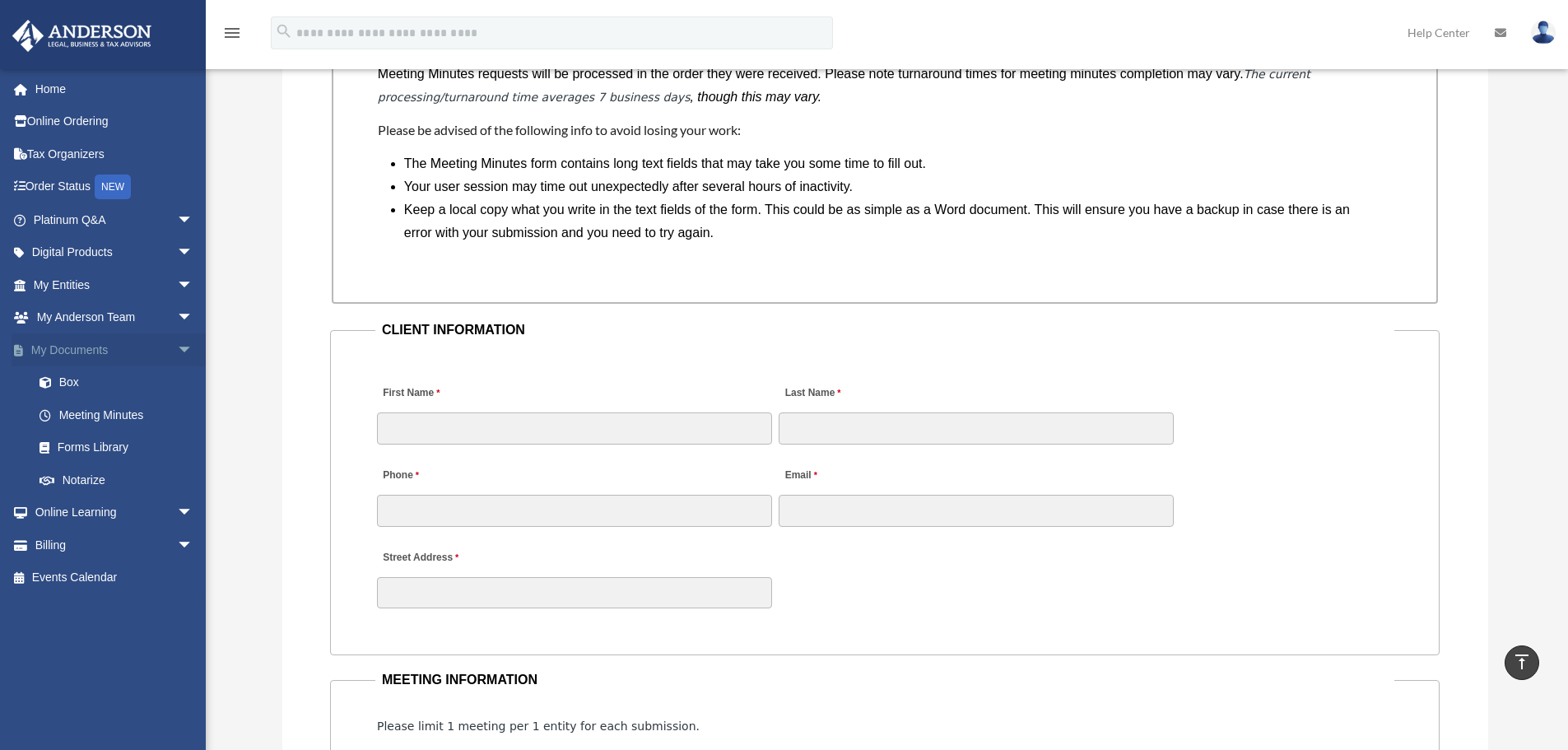
click at [178, 348] on span "arrow_drop_down" at bounding box center [194, 350] width 33 height 33
click at [104, 205] on link "Platinum Q&A arrow_drop_down" at bounding box center [115, 220] width 206 height 33
click at [179, 214] on span "arrow_drop_down" at bounding box center [194, 220] width 33 height 33
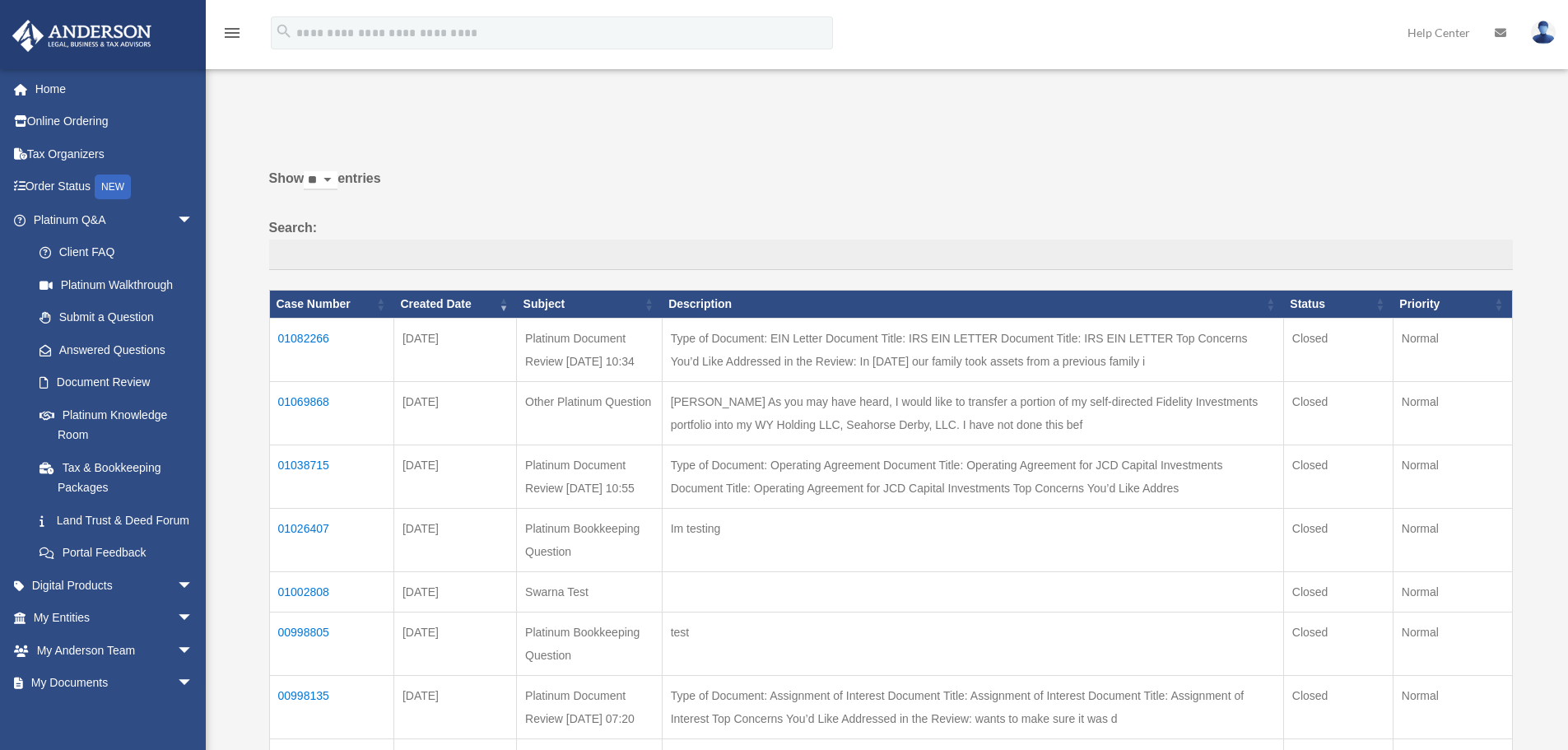
click at [180, 215] on span "arrow_drop_down" at bounding box center [194, 220] width 33 height 33
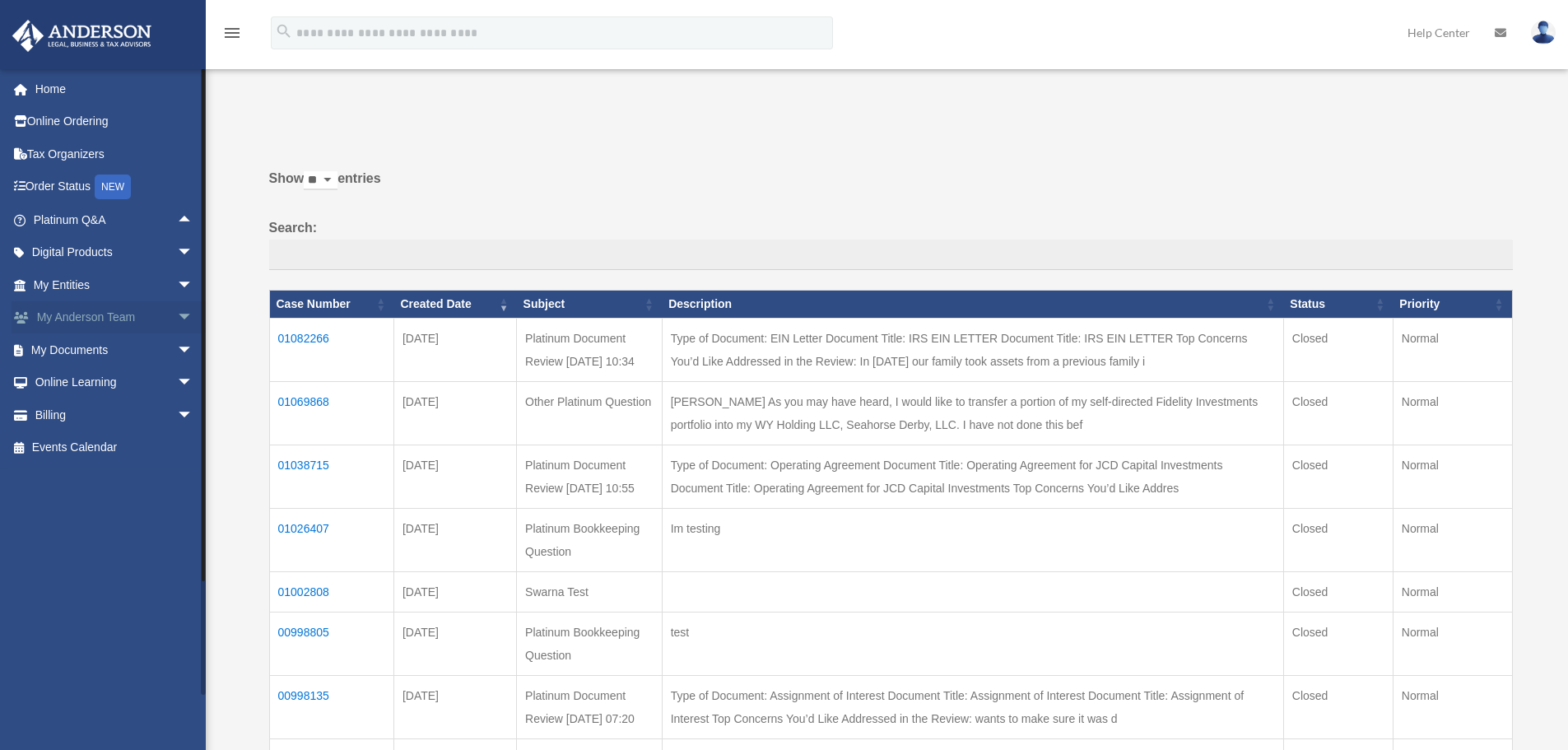
click at [177, 315] on span "arrow_drop_down" at bounding box center [194, 318] width 33 height 33
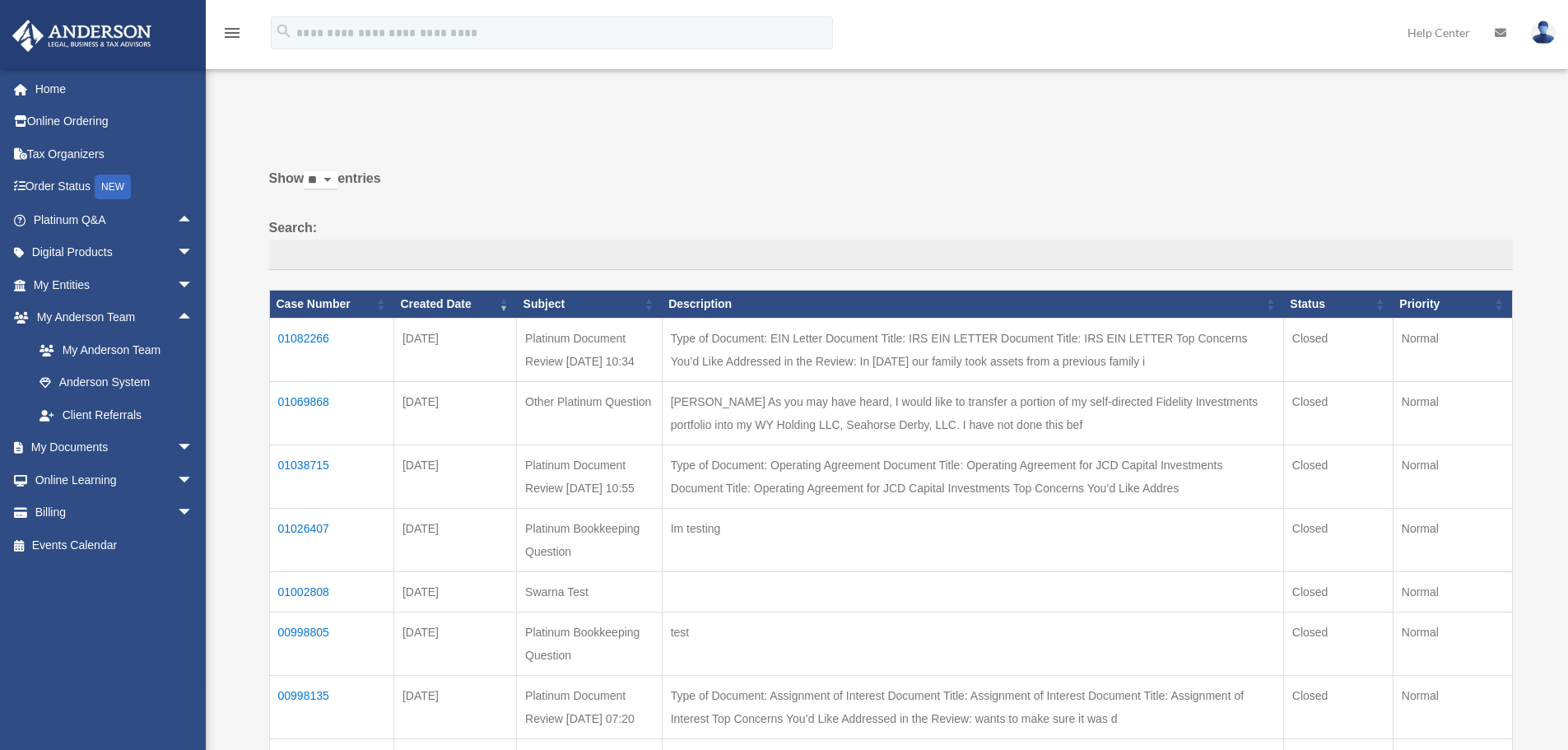
click at [88, 27] on img at bounding box center [83, 35] width 149 height 32
click at [38, 97] on link "Home" at bounding box center [115, 89] width 206 height 33
click at [84, 84] on link "Home" at bounding box center [115, 89] width 206 height 33
click at [51, 85] on link "Home" at bounding box center [115, 89] width 206 height 33
click at [64, 84] on link "Home" at bounding box center [115, 89] width 206 height 33
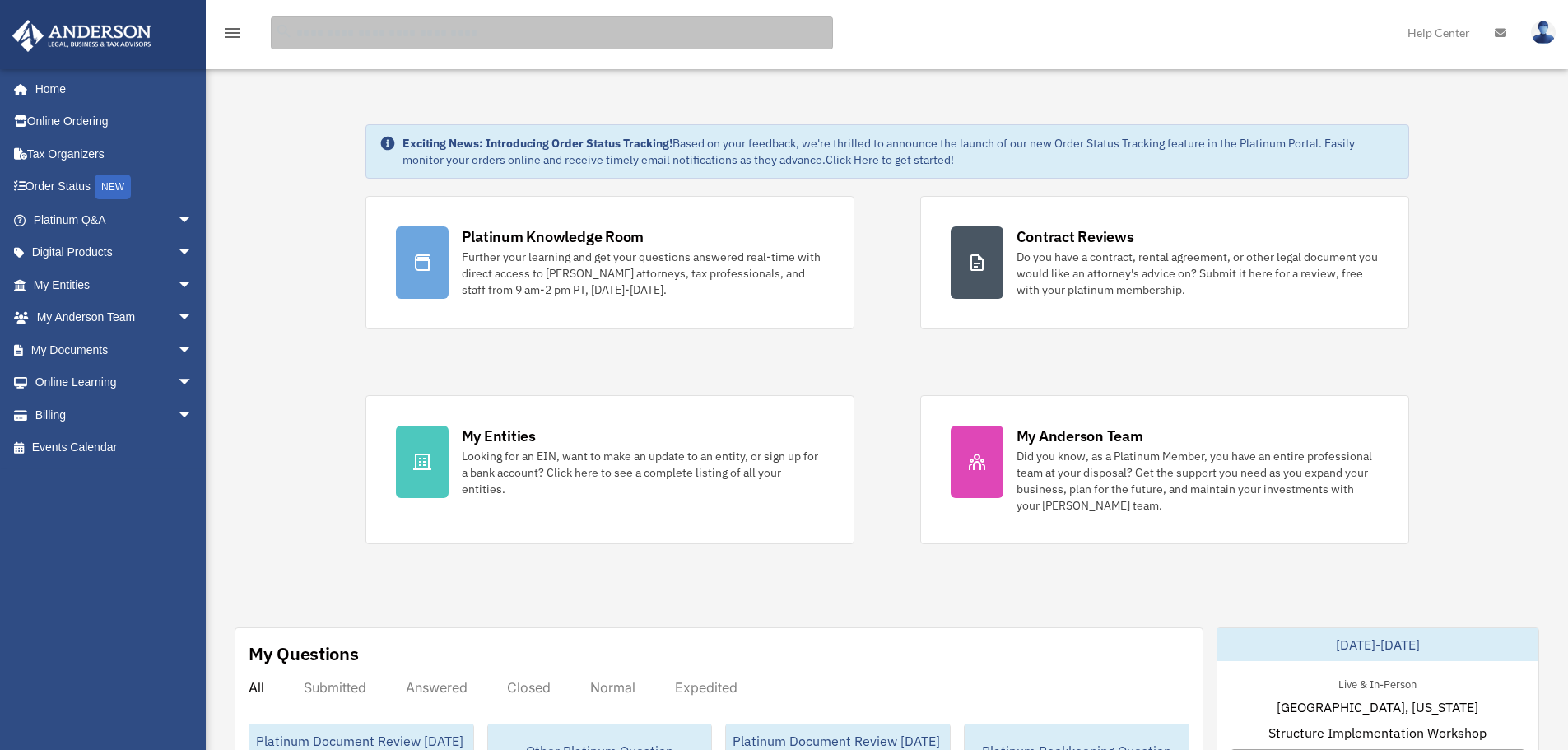
click at [410, 40] on input "search" at bounding box center [552, 33] width 562 height 33
type input "**********"
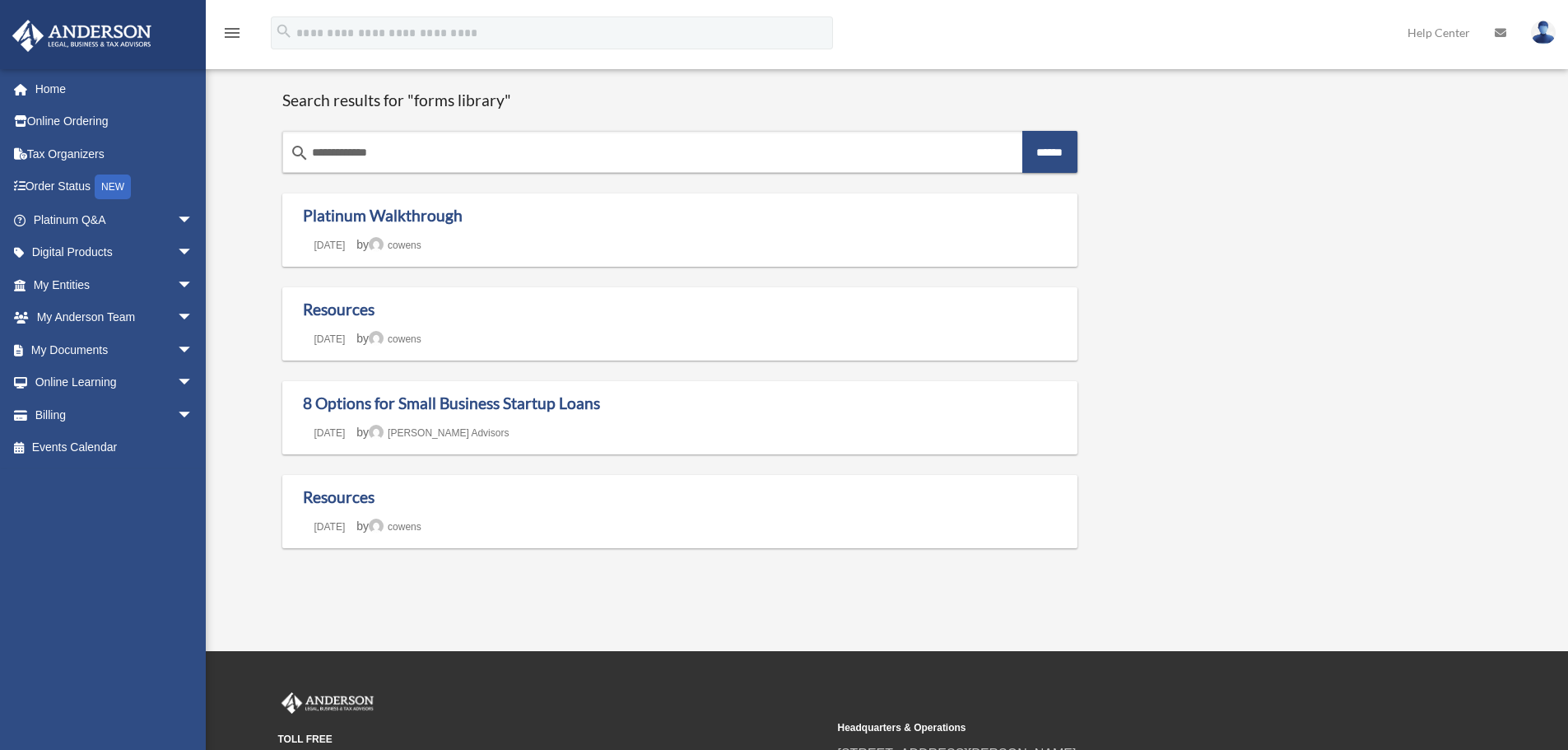
click at [90, 38] on img at bounding box center [83, 35] width 149 height 32
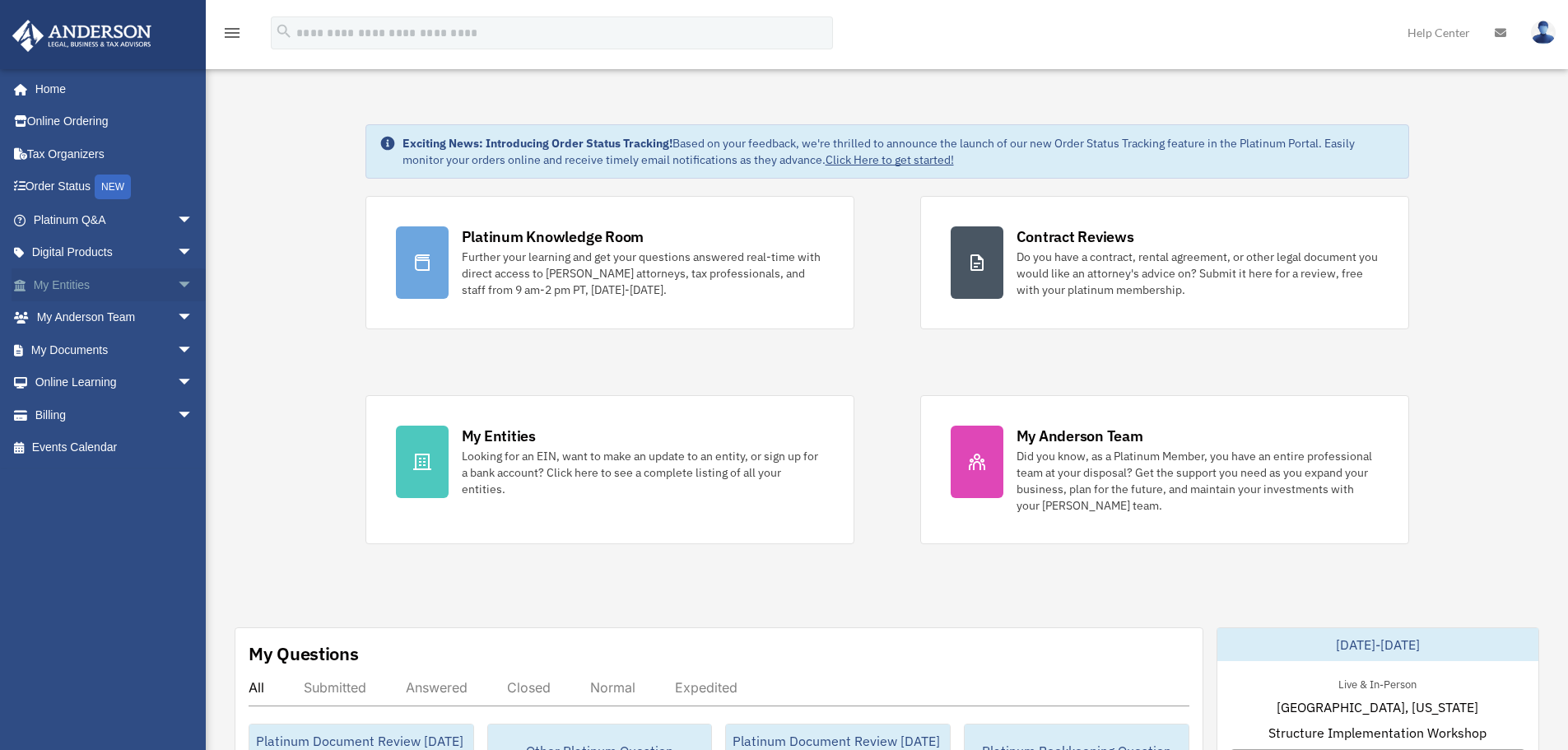
click at [180, 276] on span "arrow_drop_down" at bounding box center [194, 285] width 33 height 33
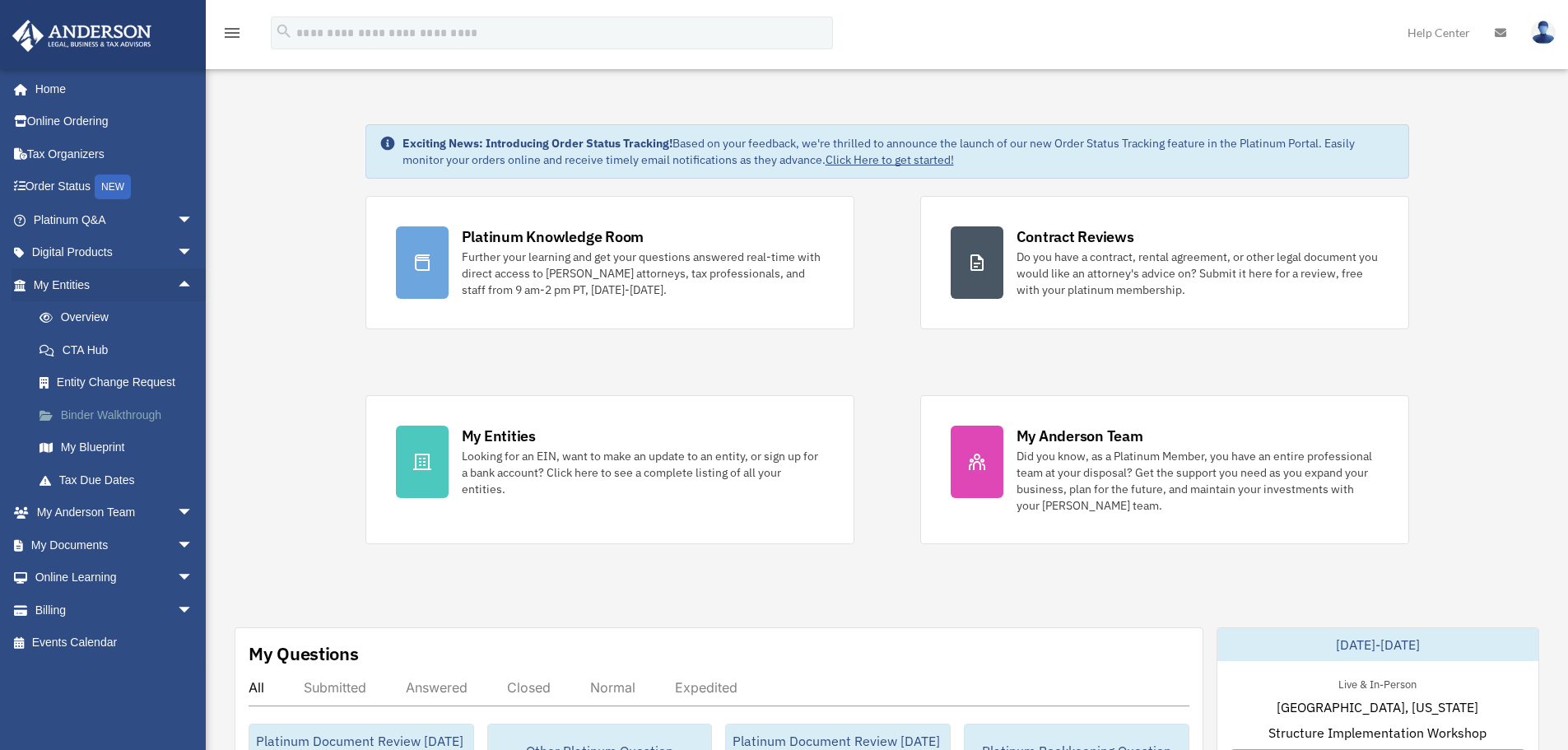
click at [152, 418] on link "Binder Walkthrough" at bounding box center [120, 415] width 196 height 33
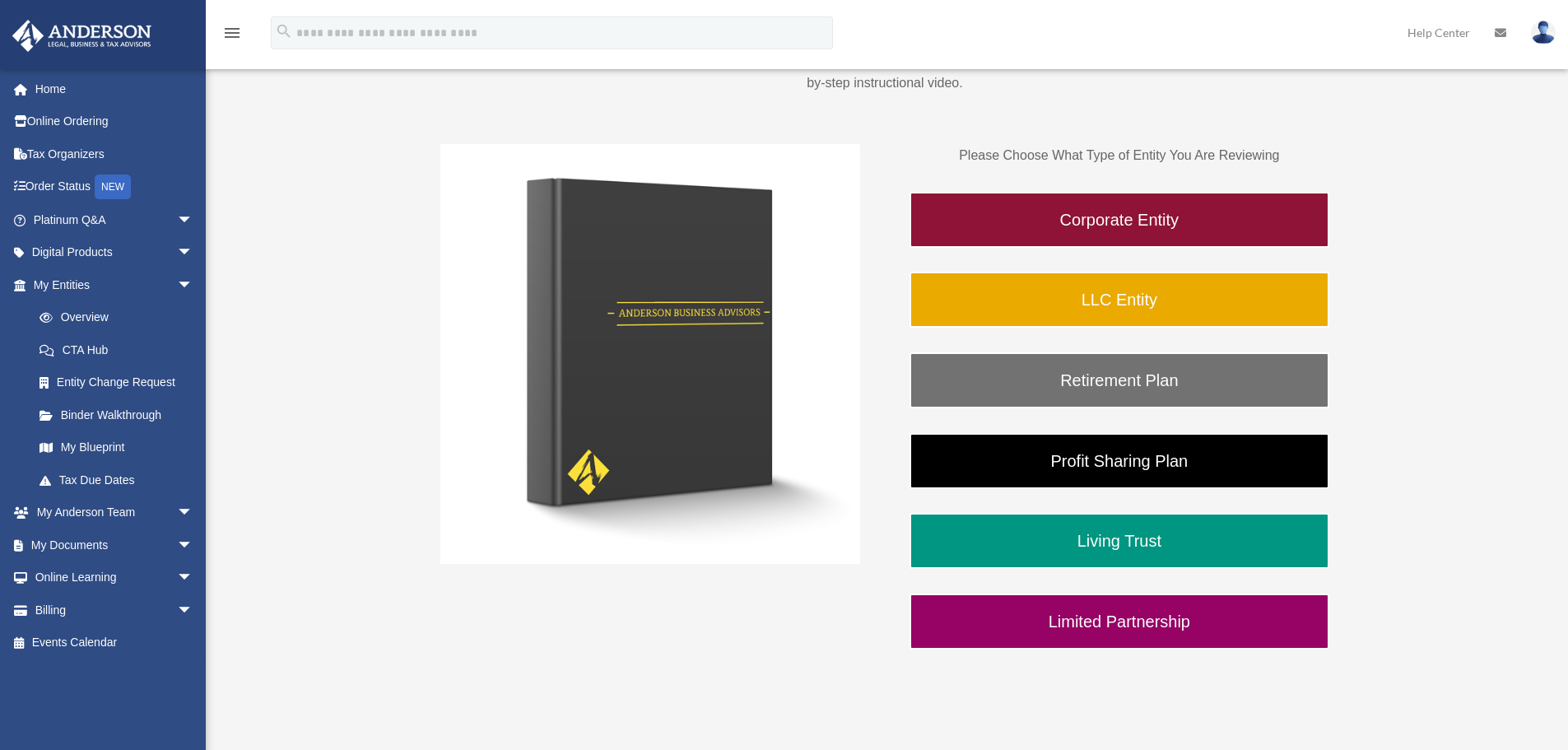
scroll to position [247, 0]
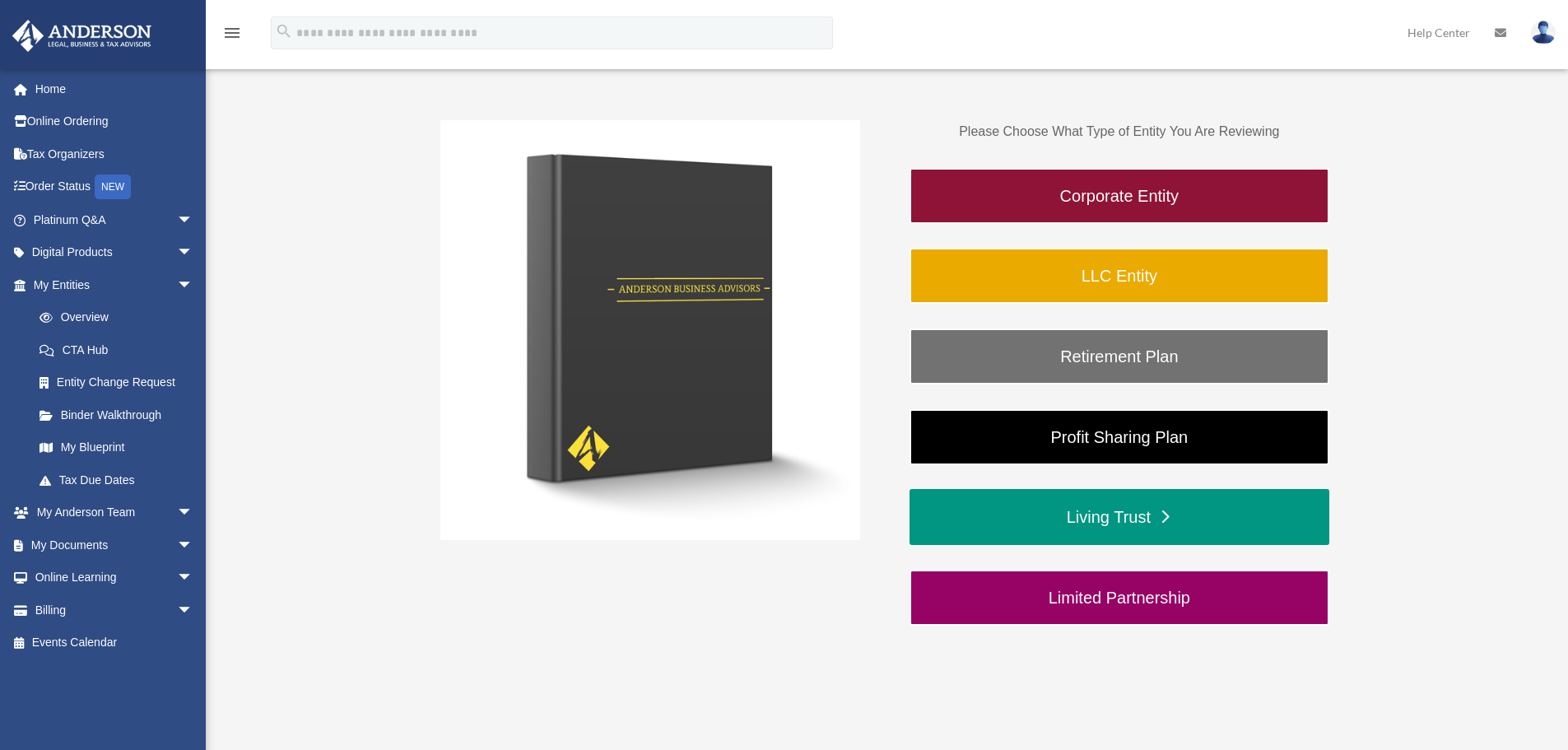
click at [1147, 508] on link "Living Trust" at bounding box center [1119, 517] width 420 height 56
click at [1128, 524] on link "Living Trust" at bounding box center [1119, 517] width 420 height 56
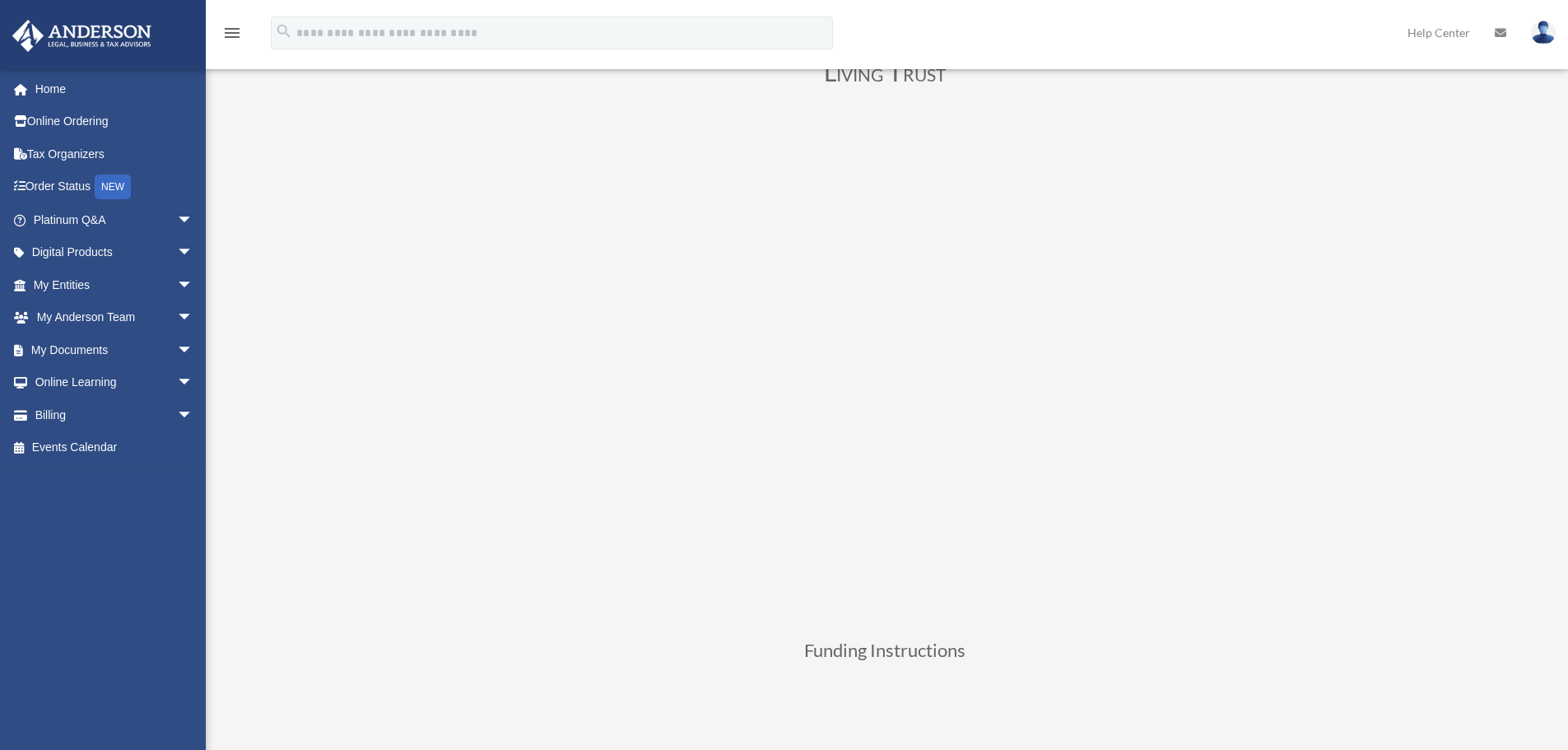
scroll to position [165, 0]
click at [183, 357] on span "arrow_drop_down" at bounding box center [194, 350] width 33 height 33
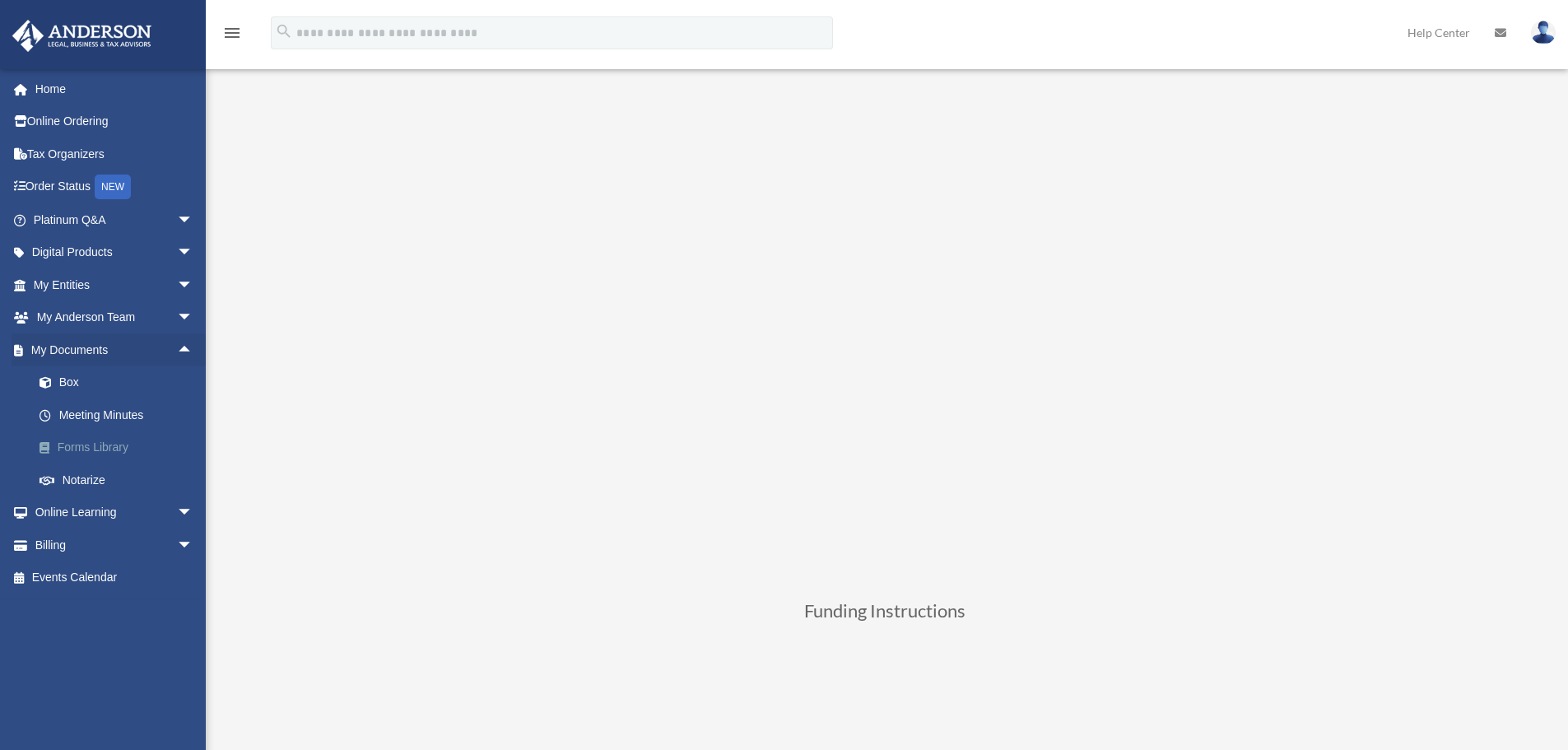
click at [133, 446] on link "Forms Library" at bounding box center [120, 448] width 196 height 33
click at [84, 441] on link "Forms Library" at bounding box center [120, 448] width 196 height 33
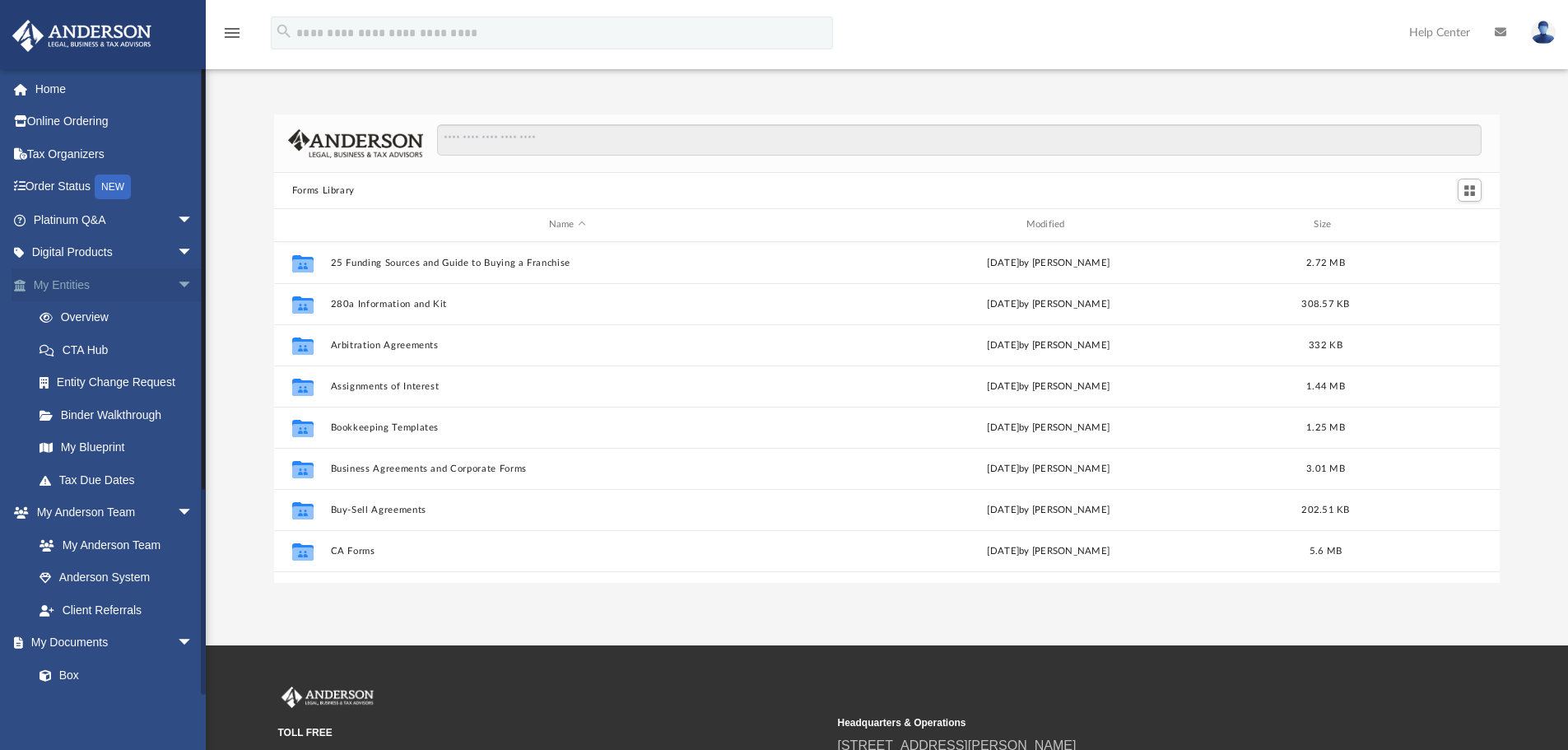
scroll to position [363, 1213]
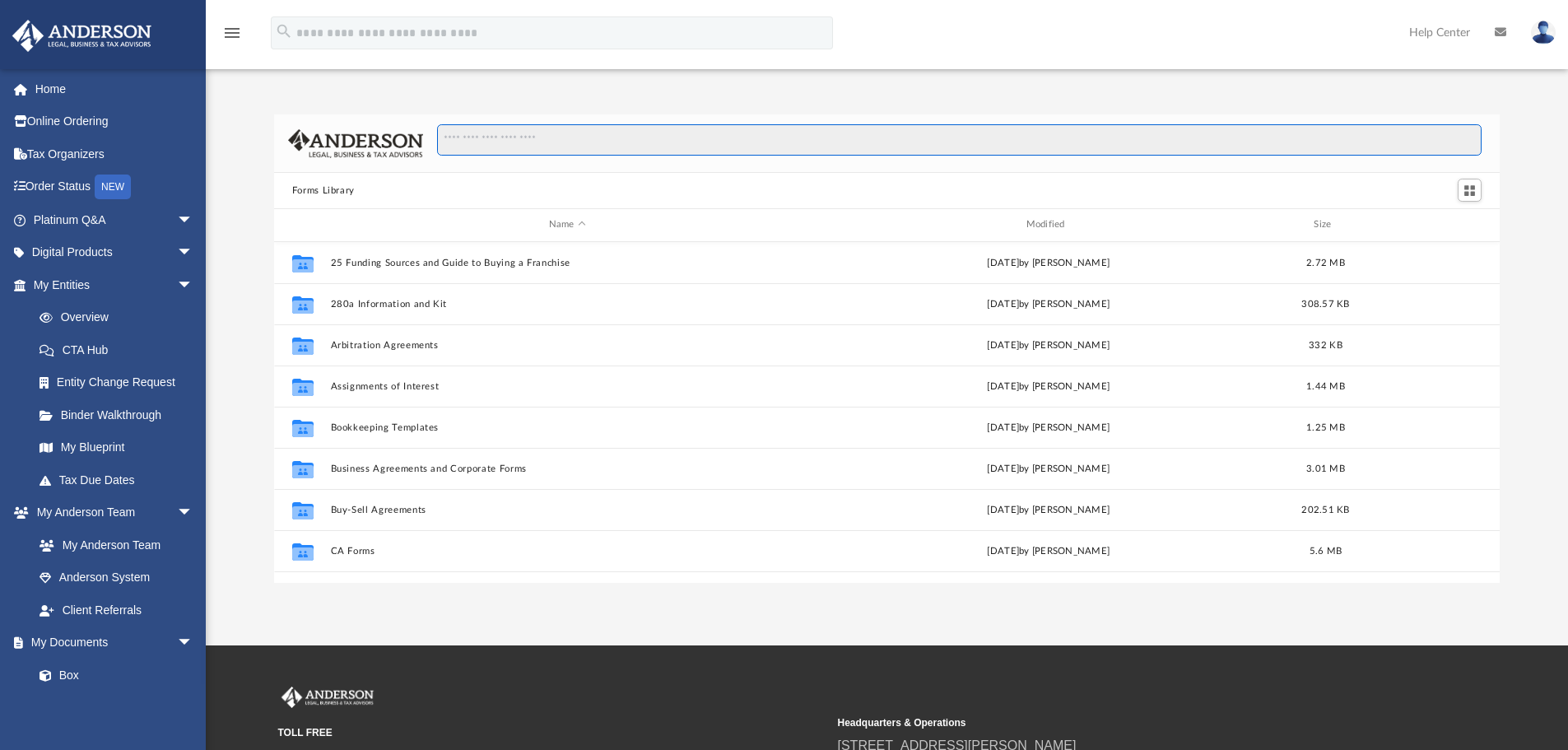
click at [489, 154] on input "Search files and folders" at bounding box center [959, 140] width 1044 height 31
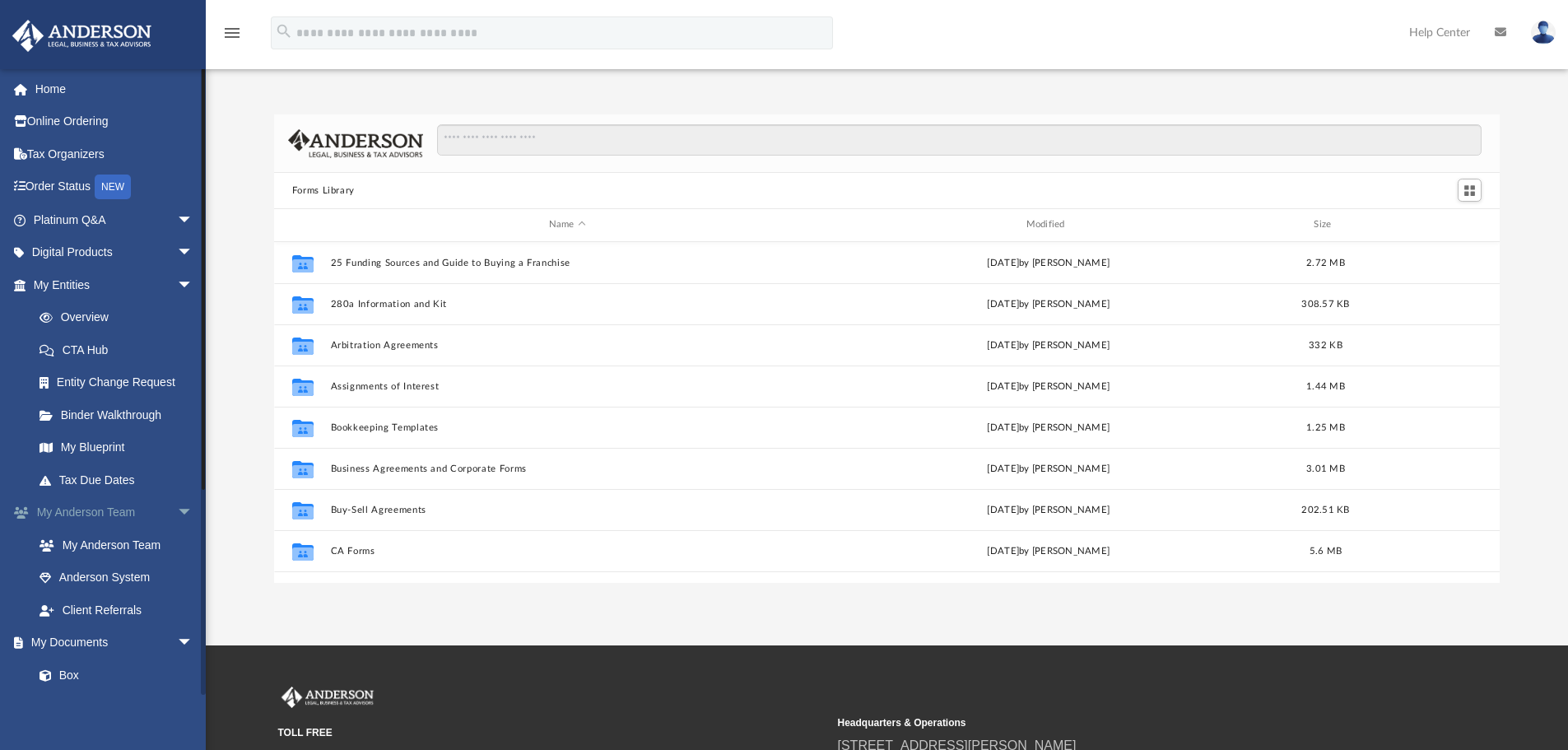
click at [177, 503] on span "arrow_drop_down" at bounding box center [194, 513] width 33 height 33
click at [177, 283] on span "arrow_drop_down" at bounding box center [194, 285] width 33 height 33
click at [169, 413] on link "Meeting Minutes" at bounding box center [120, 415] width 196 height 33
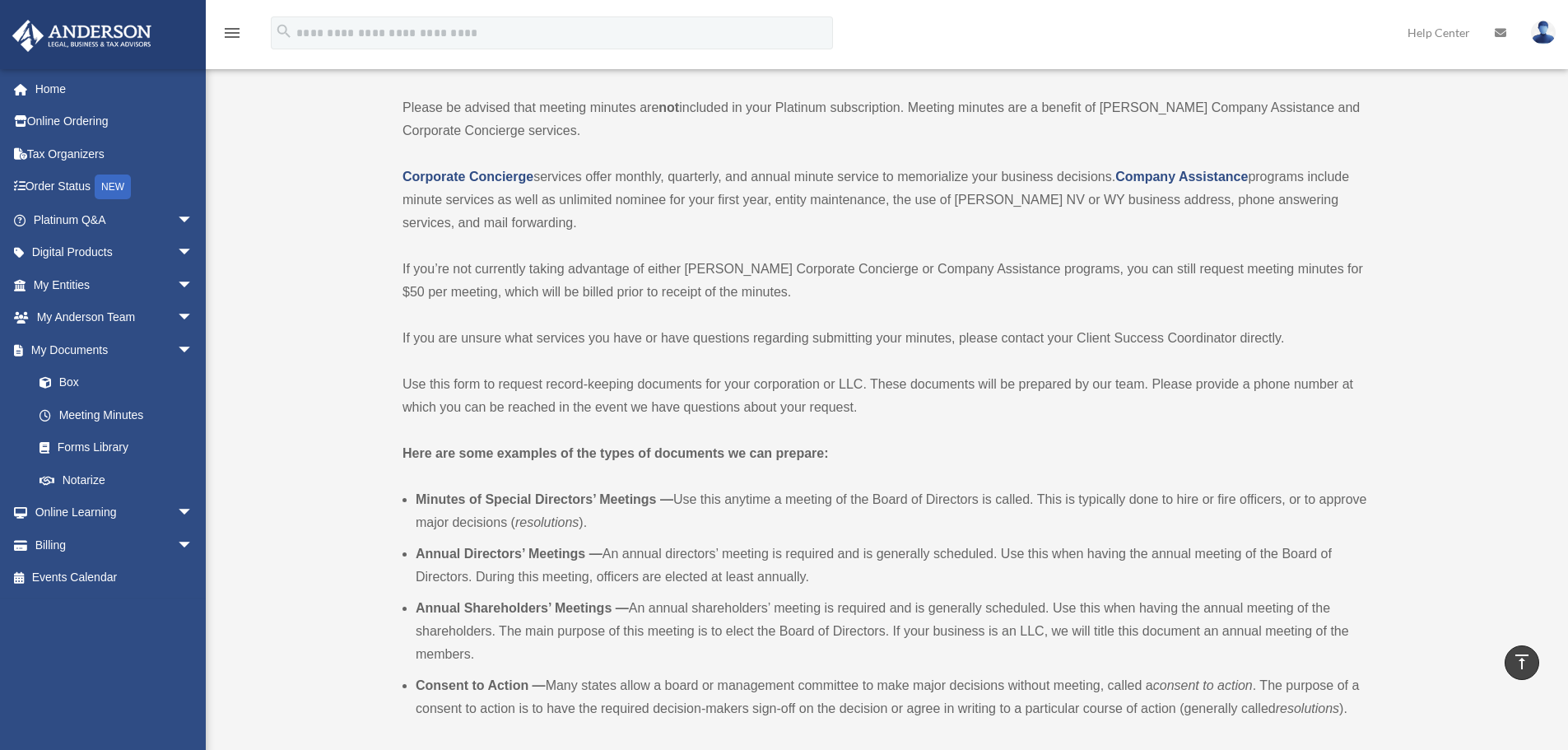
scroll to position [104, 0]
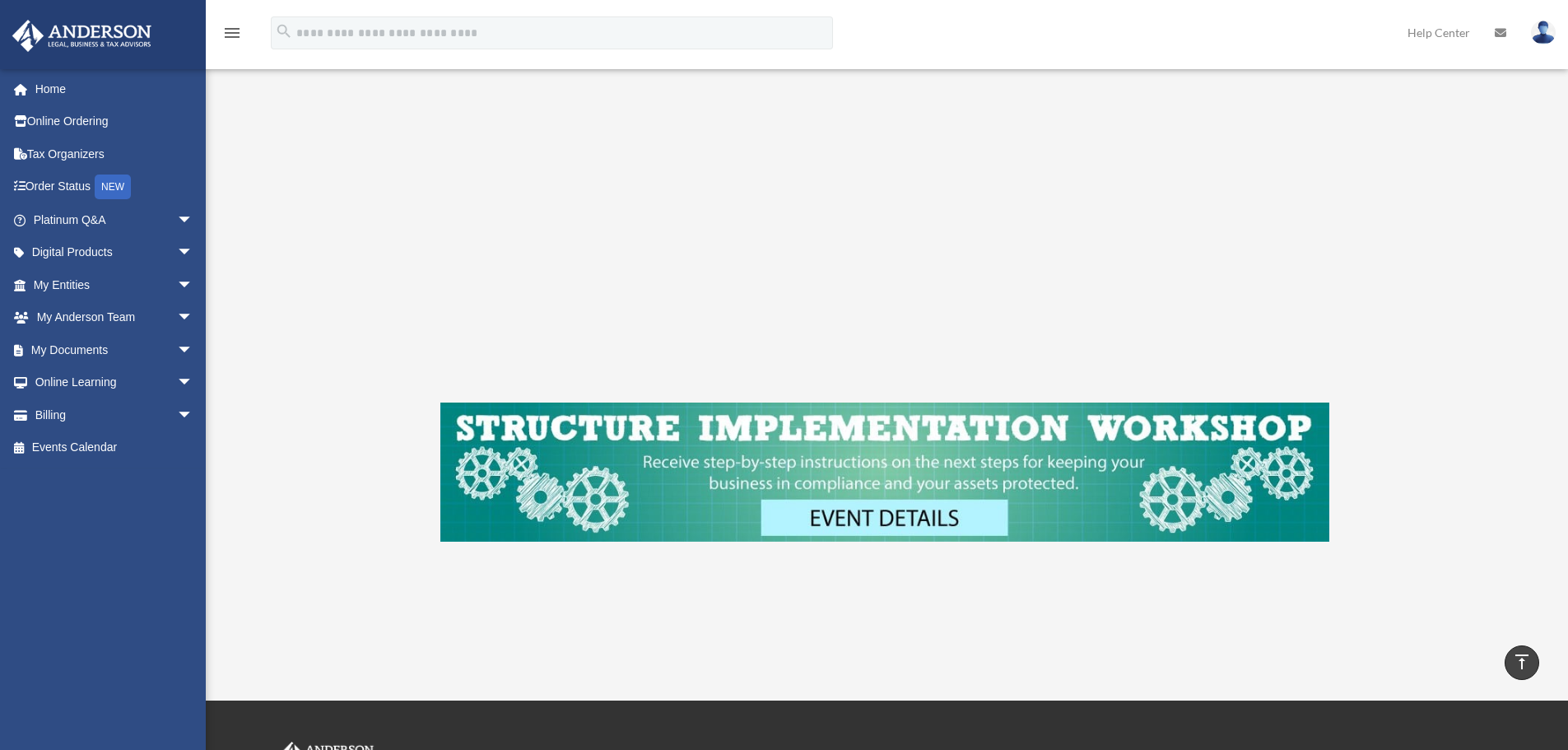
scroll to position [345, 0]
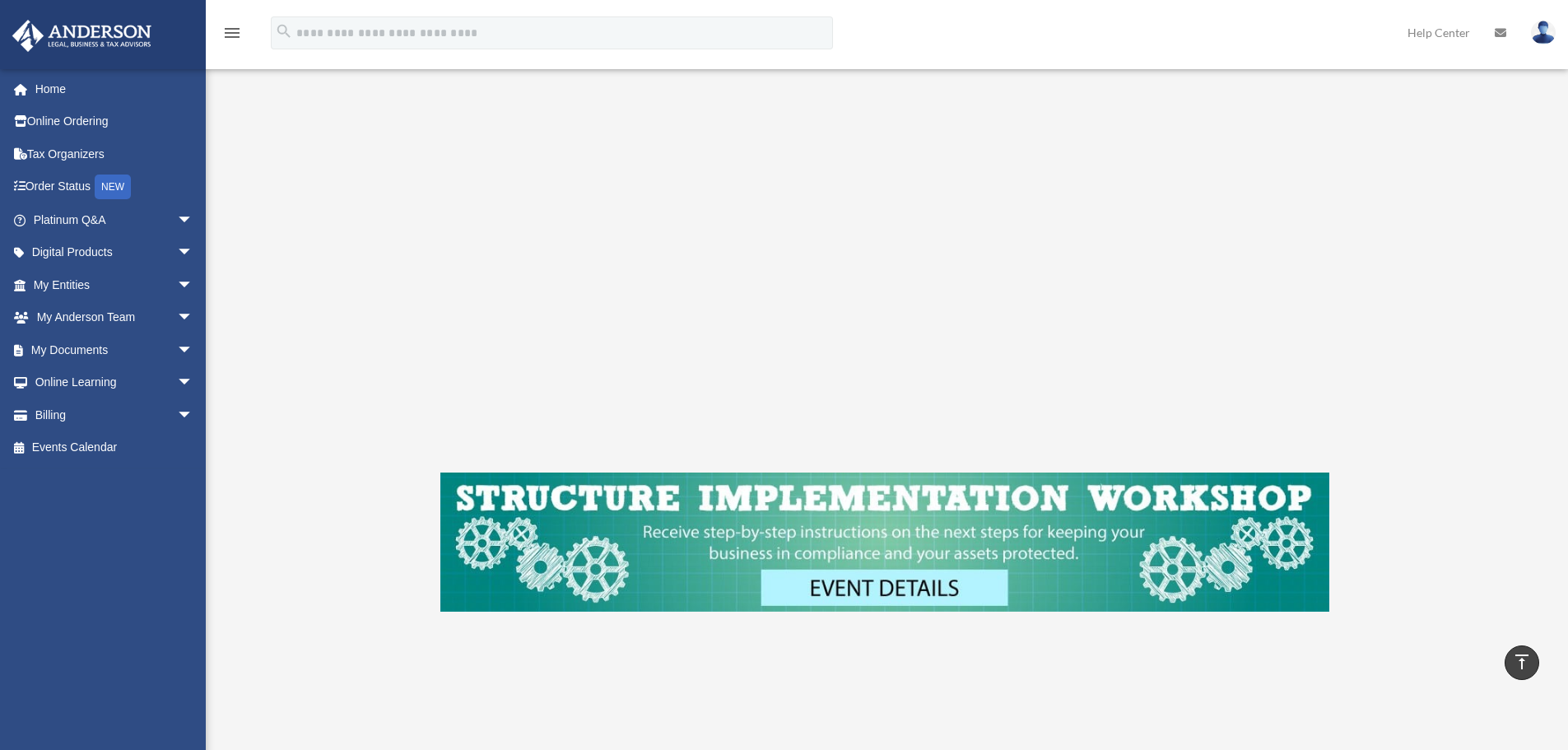
click at [1402, 196] on div "LLC Entity To pause video at anytime, simply click on the video" at bounding box center [885, 227] width 1230 height 922
click at [1198, 644] on div "LLC Entity To pause video at anytime, simply click on the video" at bounding box center [885, 227] width 1230 height 922
click at [1388, 185] on div "LLC Entity To pause video at anytime, simply click on the video" at bounding box center [885, 227] width 1230 height 922
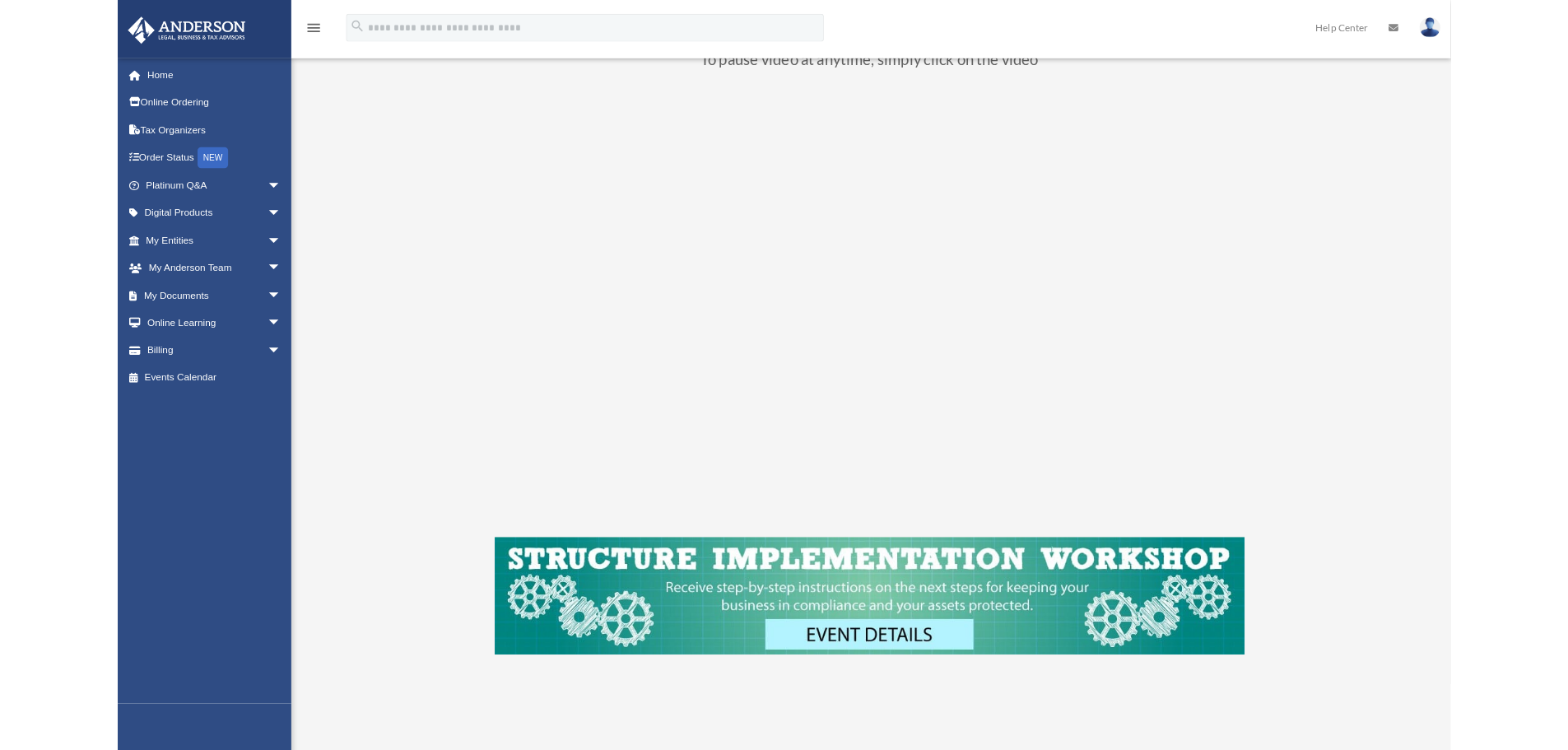
scroll to position [180, 0]
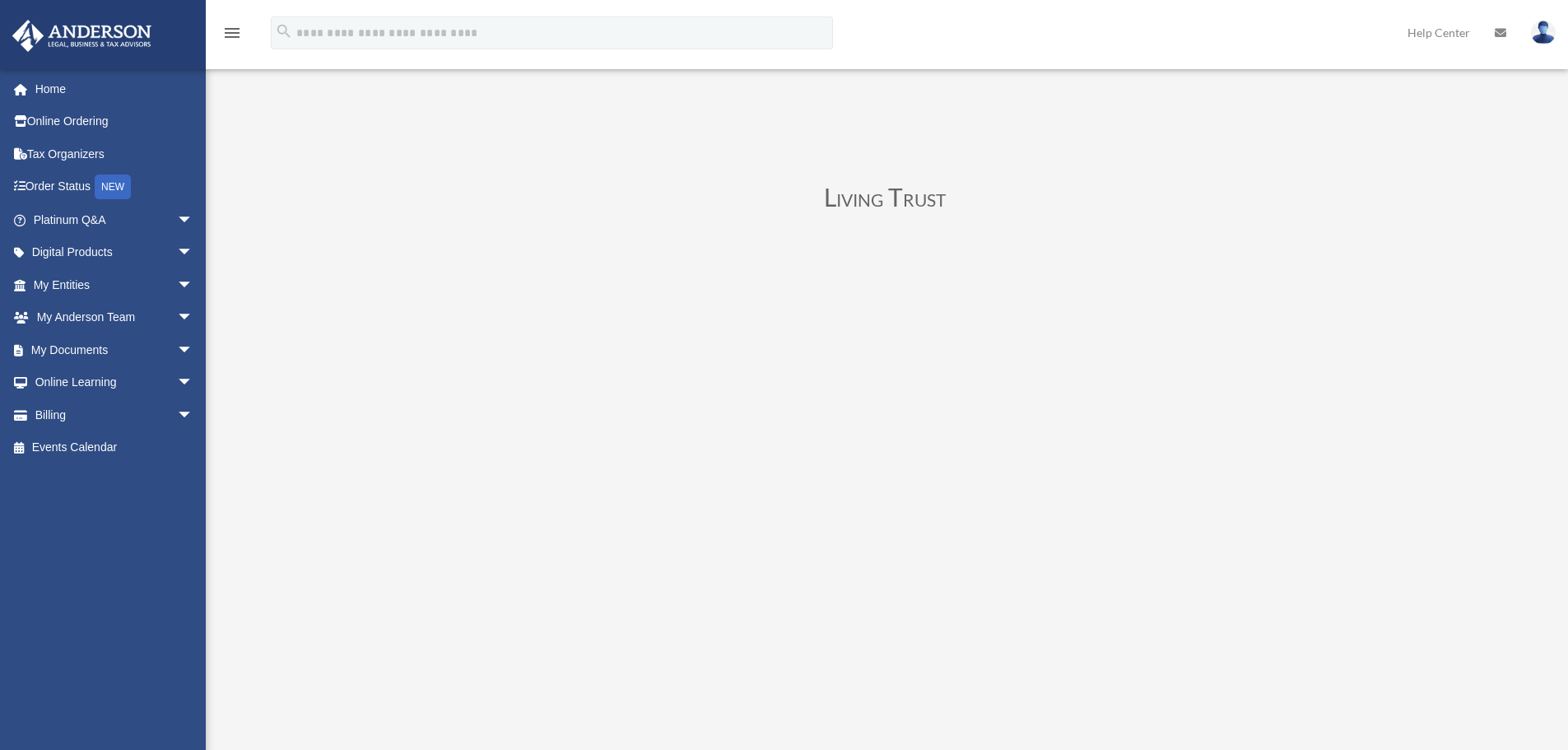
drag, startPoint x: 1421, startPoint y: 0, endPoint x: 1562, endPoint y: 133, distance: 193.8
drag, startPoint x: 1434, startPoint y: 10, endPoint x: 1508, endPoint y: 403, distance: 399.9
drag, startPoint x: 1492, startPoint y: 7, endPoint x: 1153, endPoint y: 170, distance: 376.2
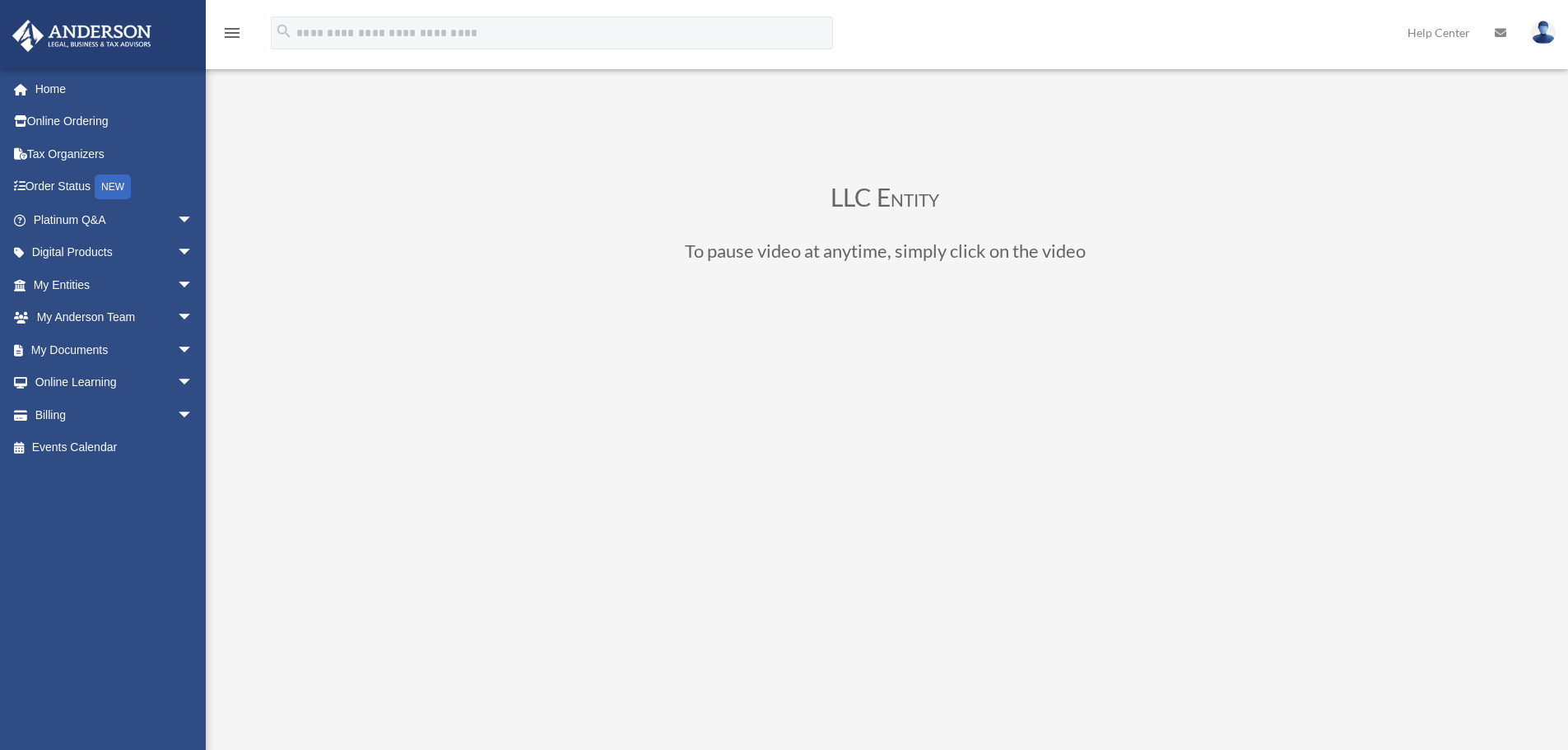
click at [1153, 170] on div "LLC Entity To pause video at anytime, simply click on the video" at bounding box center [884, 571] width 889 height 824
drag, startPoint x: 1554, startPoint y: 0, endPoint x: 568, endPoint y: 79, distance: 989.2
click at [588, 86] on div "Binder Review LLC Entity date_range Published on Last updated October 28, 2024 …" at bounding box center [887, 568] width 1267 height 970
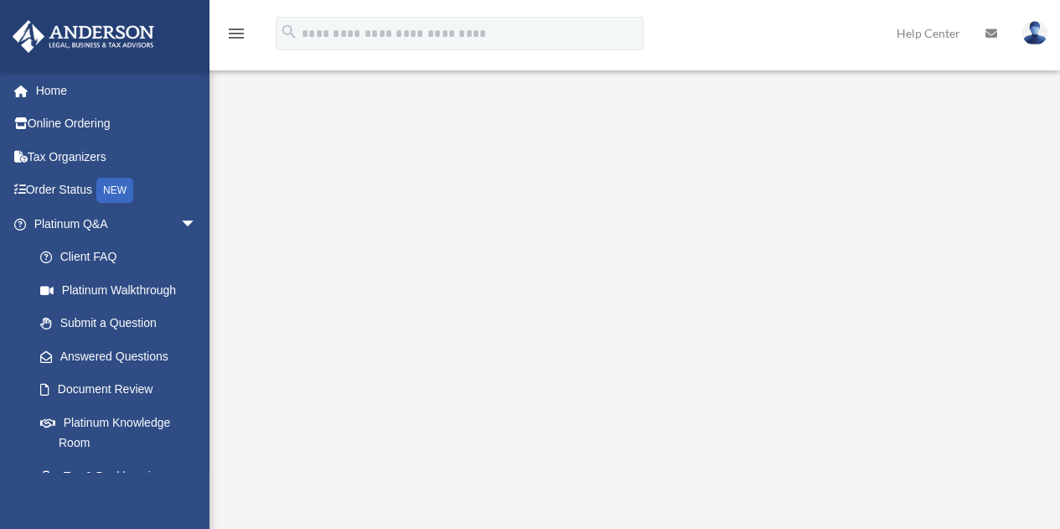
scroll to position [83, 0]
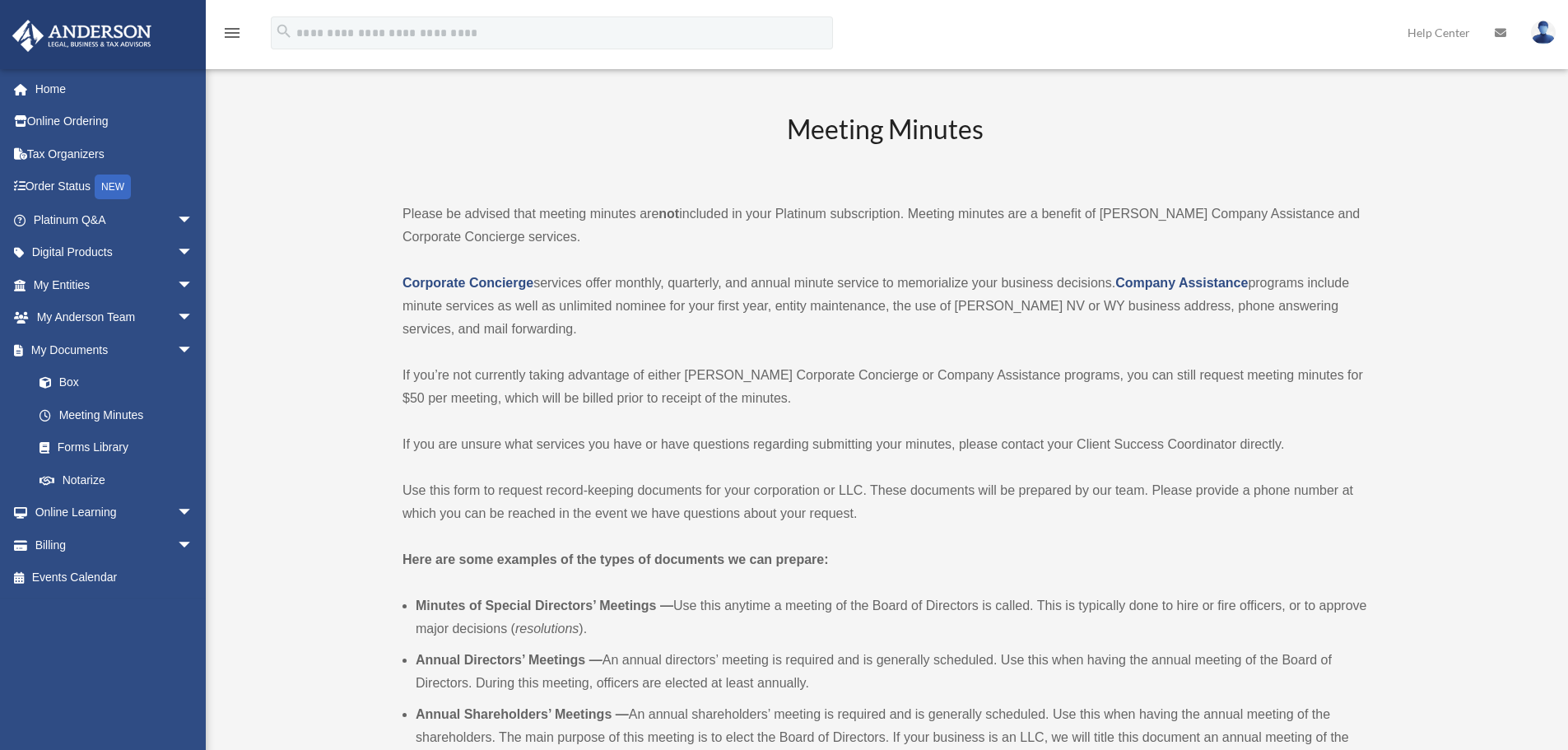
scroll to position [104, 0]
